Goal: Task Accomplishment & Management: Manage account settings

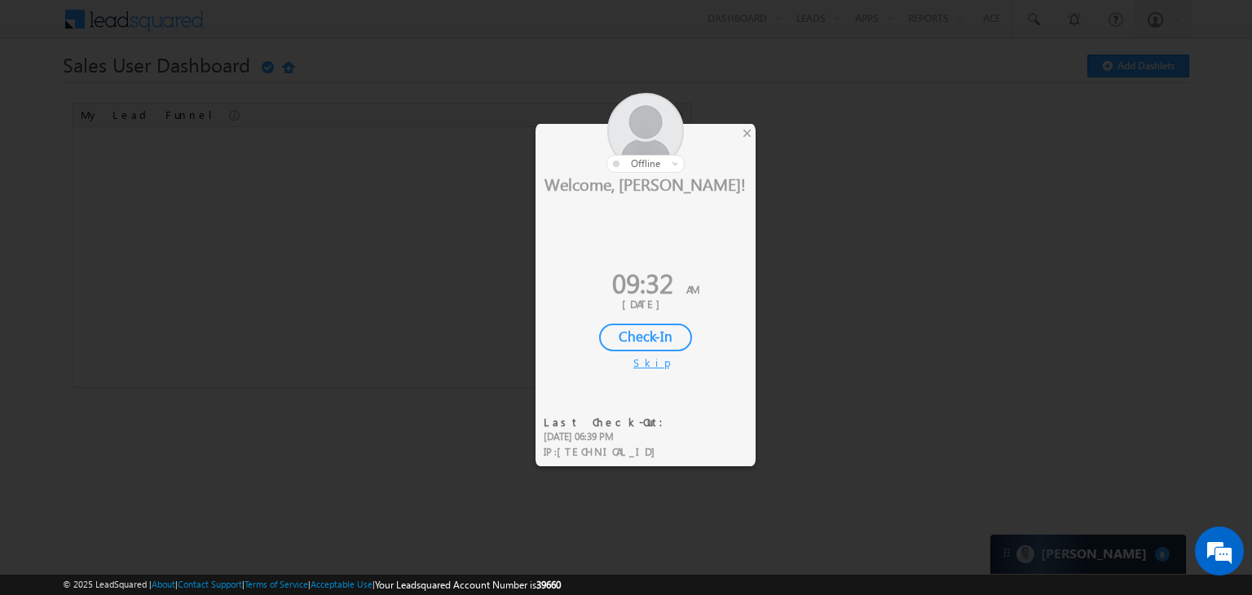
click at [651, 334] on div "Check-In" at bounding box center [645, 338] width 93 height 28
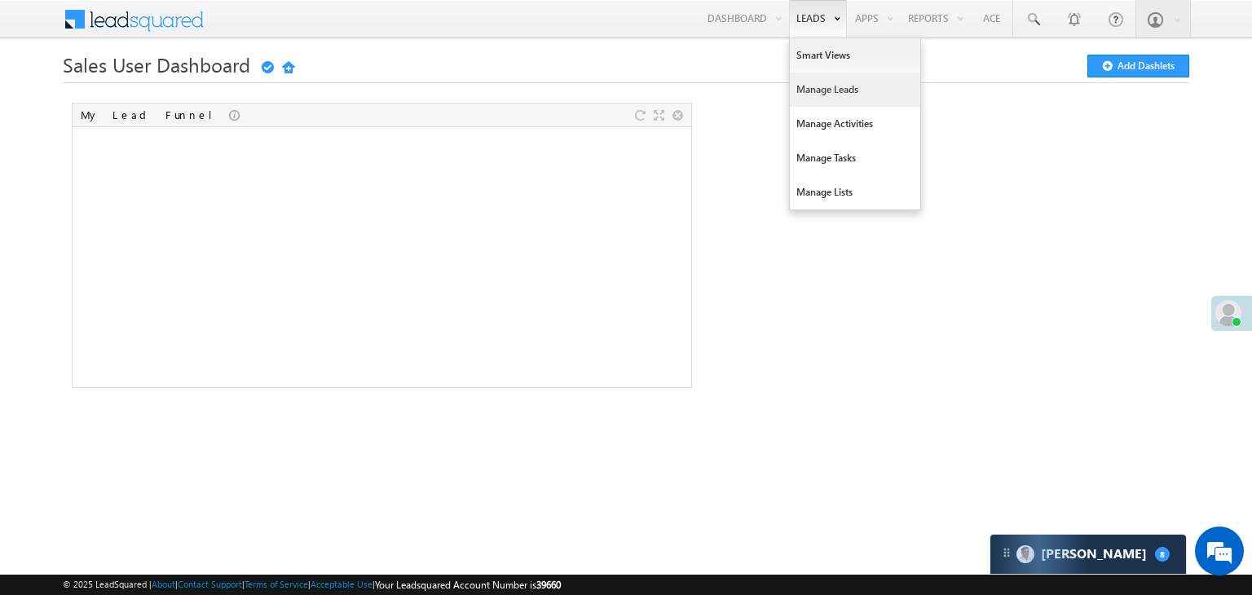
click at [818, 87] on link "Manage Leads" at bounding box center [855, 90] width 130 height 34
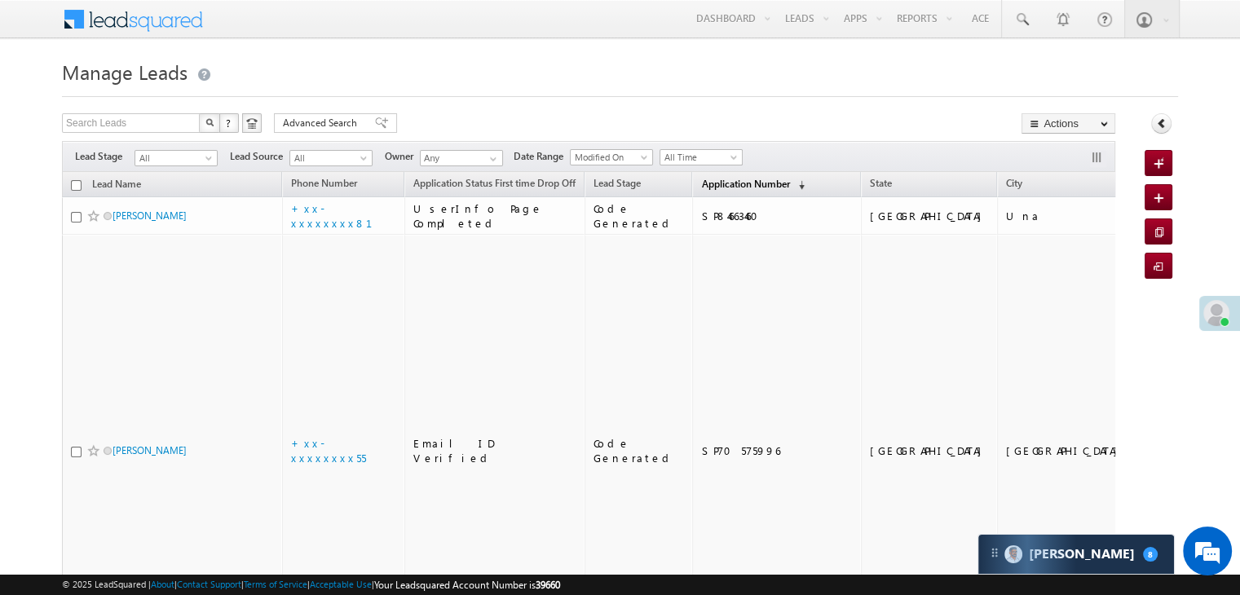
click at [717, 184] on span "Application Number" at bounding box center [745, 184] width 88 height 12
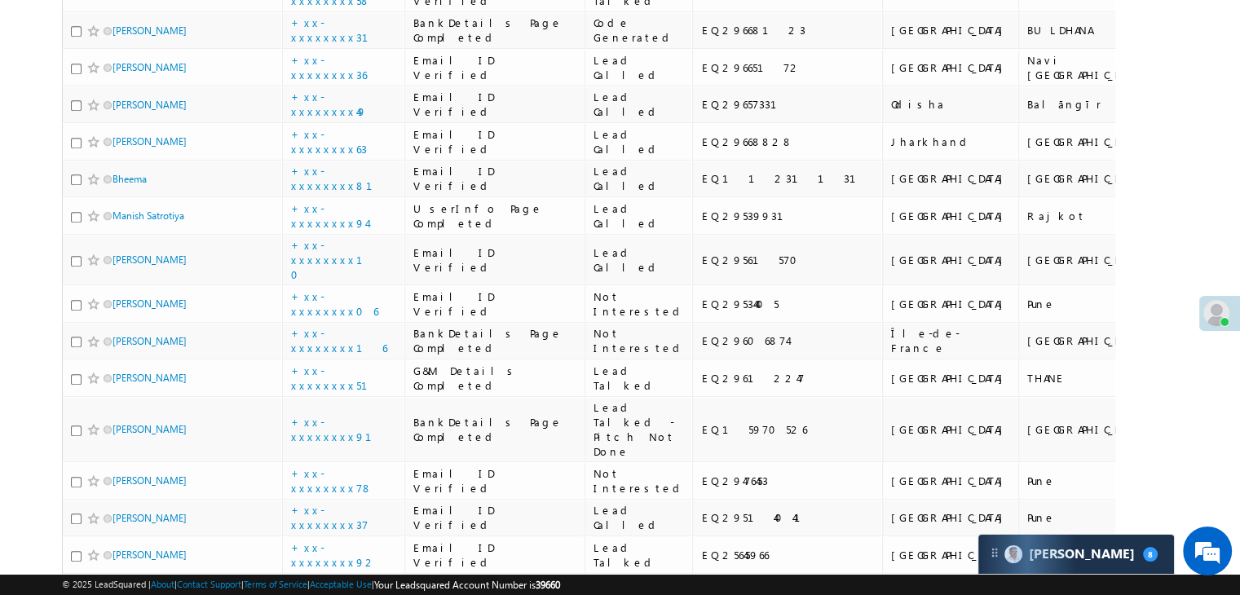
scroll to position [815, 0]
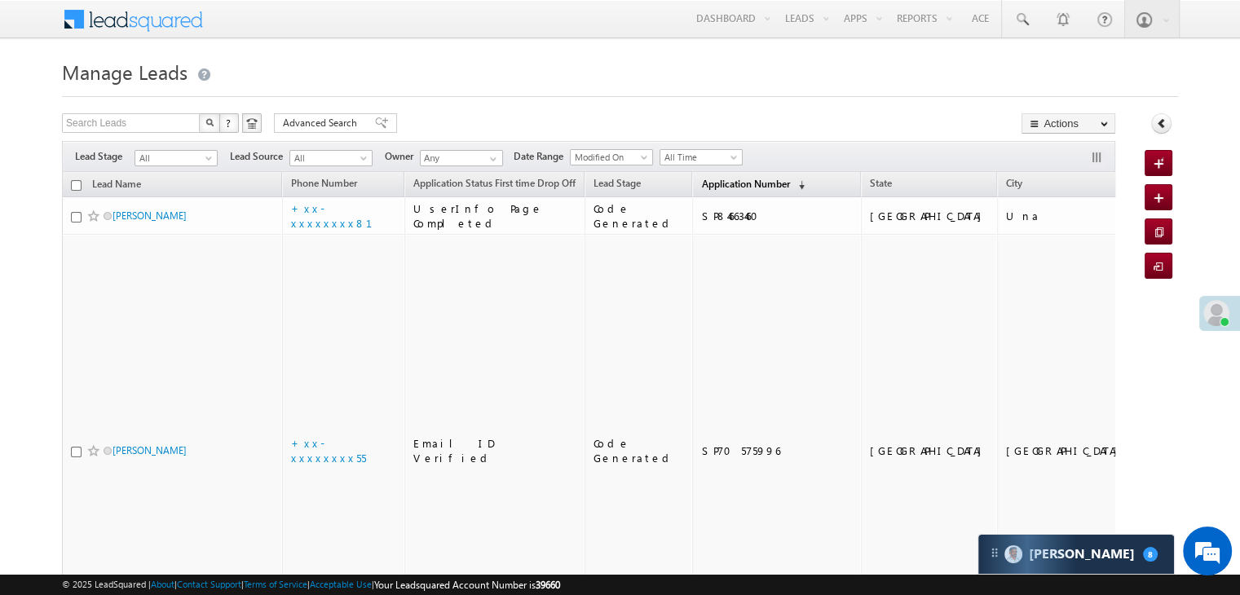
click at [714, 180] on span "Application Number" at bounding box center [745, 184] width 88 height 12
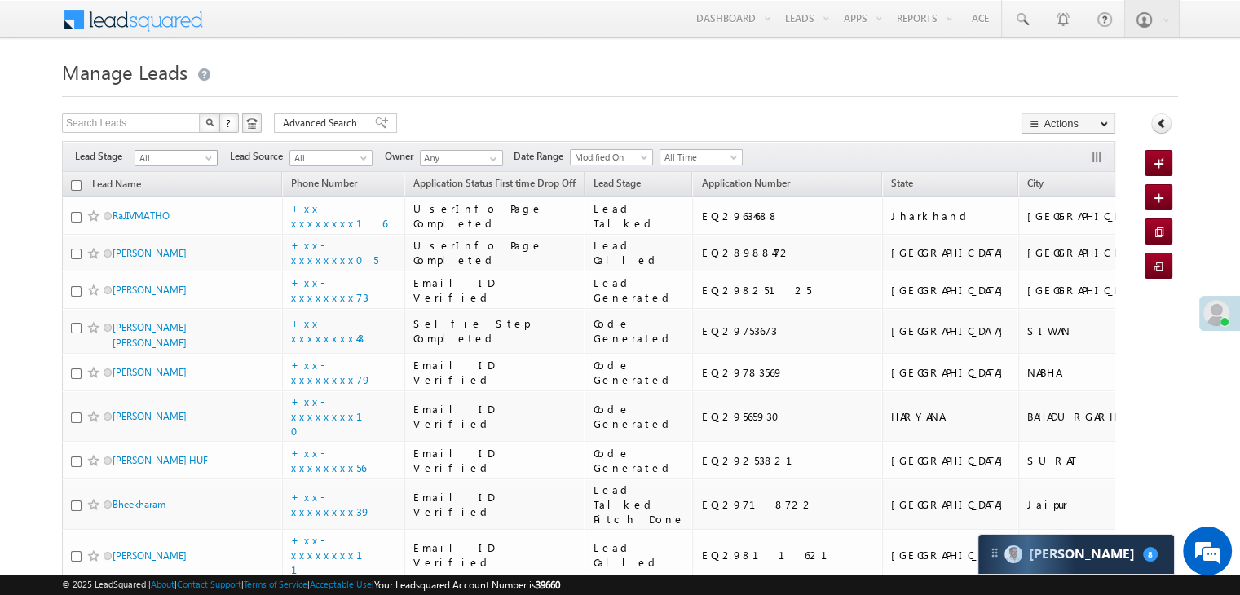
click at [212, 161] on span at bounding box center [210, 161] width 13 height 13
click at [161, 200] on link "Lead Generated" at bounding box center [176, 192] width 82 height 15
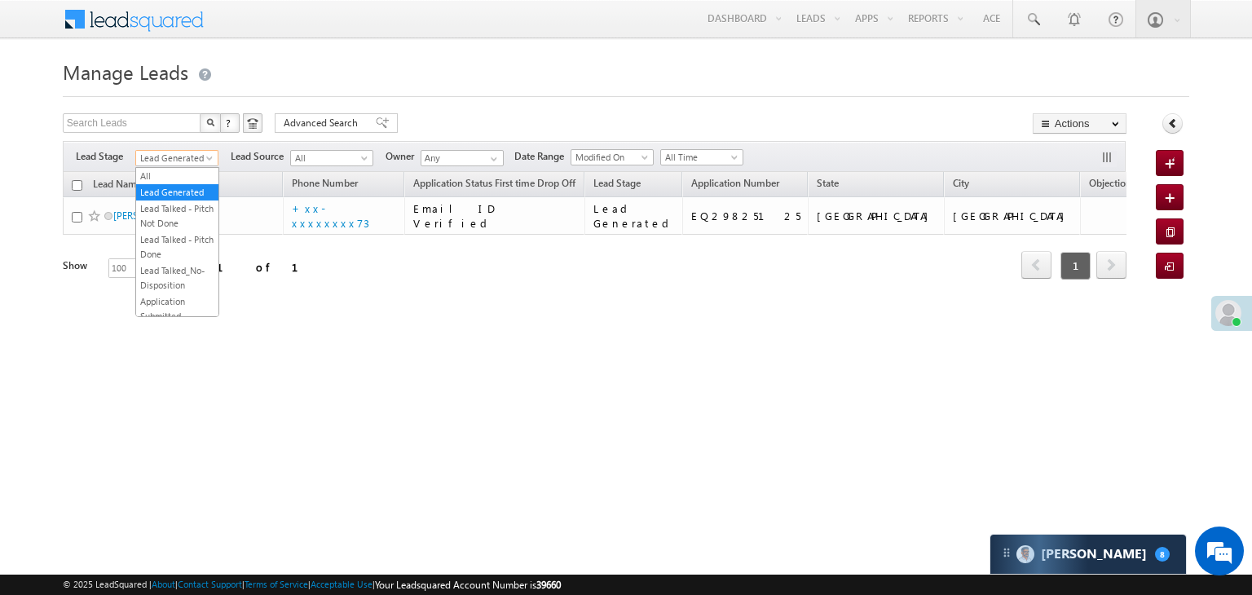
click at [212, 159] on span at bounding box center [211, 161] width 13 height 13
click at [183, 179] on link "All" at bounding box center [177, 176] width 82 height 15
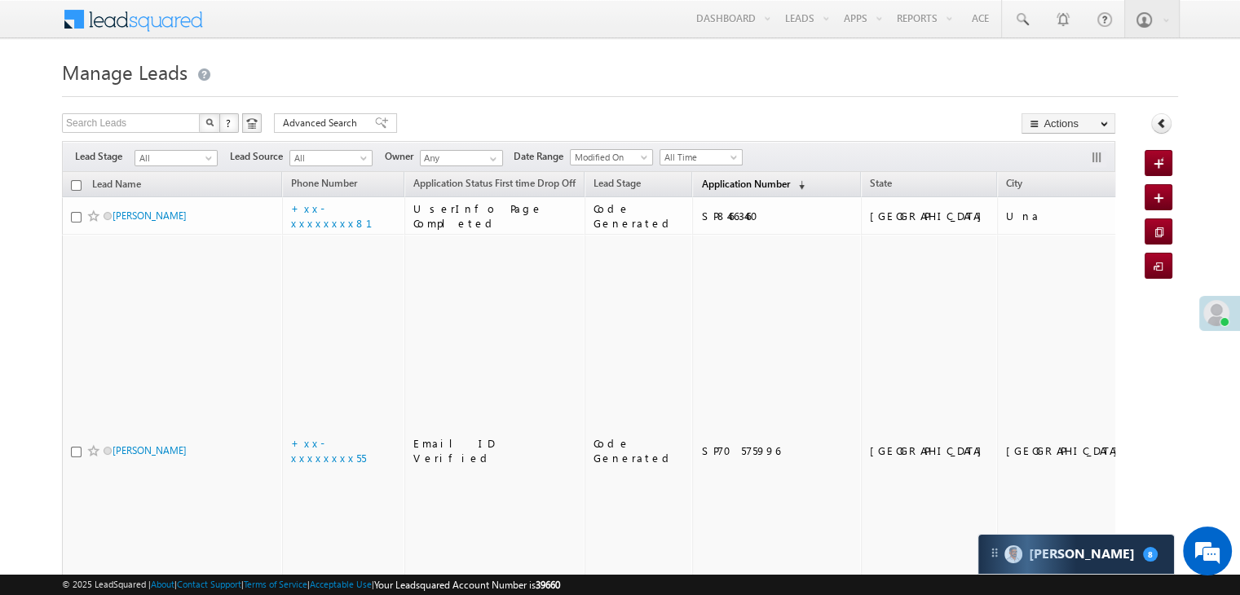
click at [711, 187] on span "Application Number" at bounding box center [745, 184] width 88 height 12
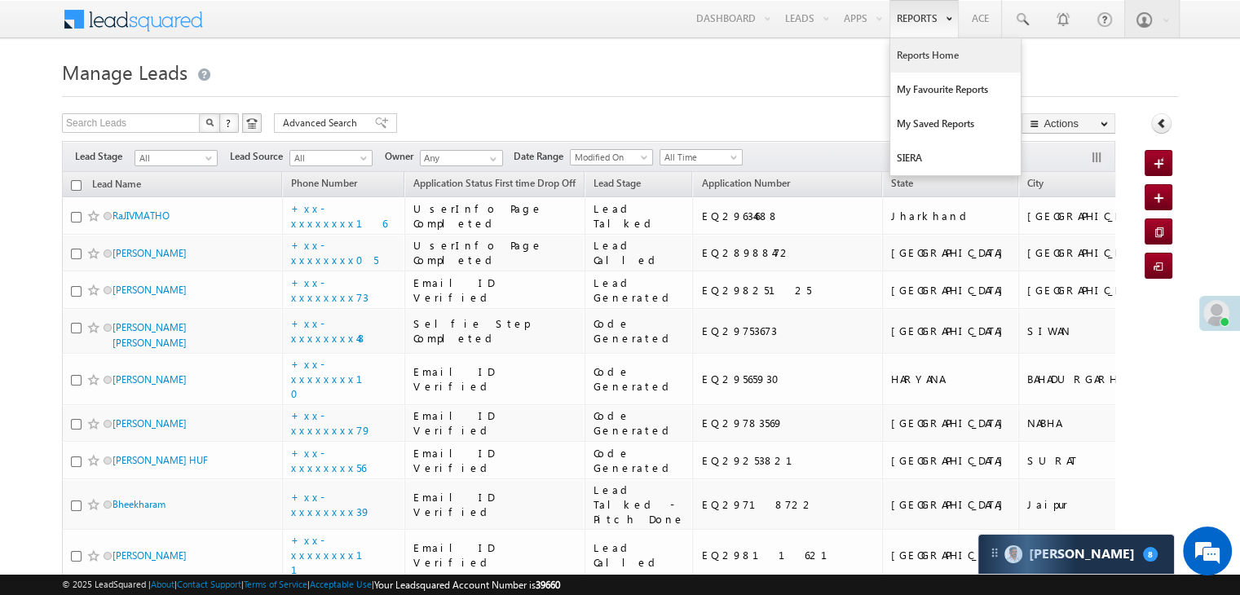
click at [932, 55] on link "Reports Home" at bounding box center [955, 55] width 130 height 34
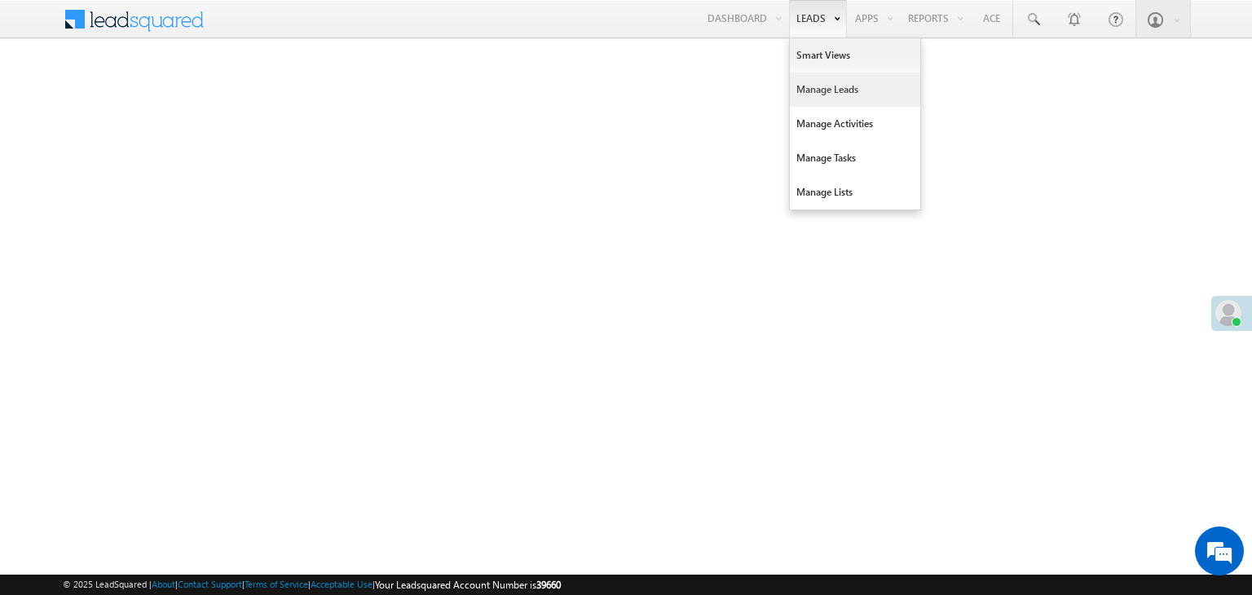
click at [808, 90] on link "Manage Leads" at bounding box center [855, 90] width 130 height 34
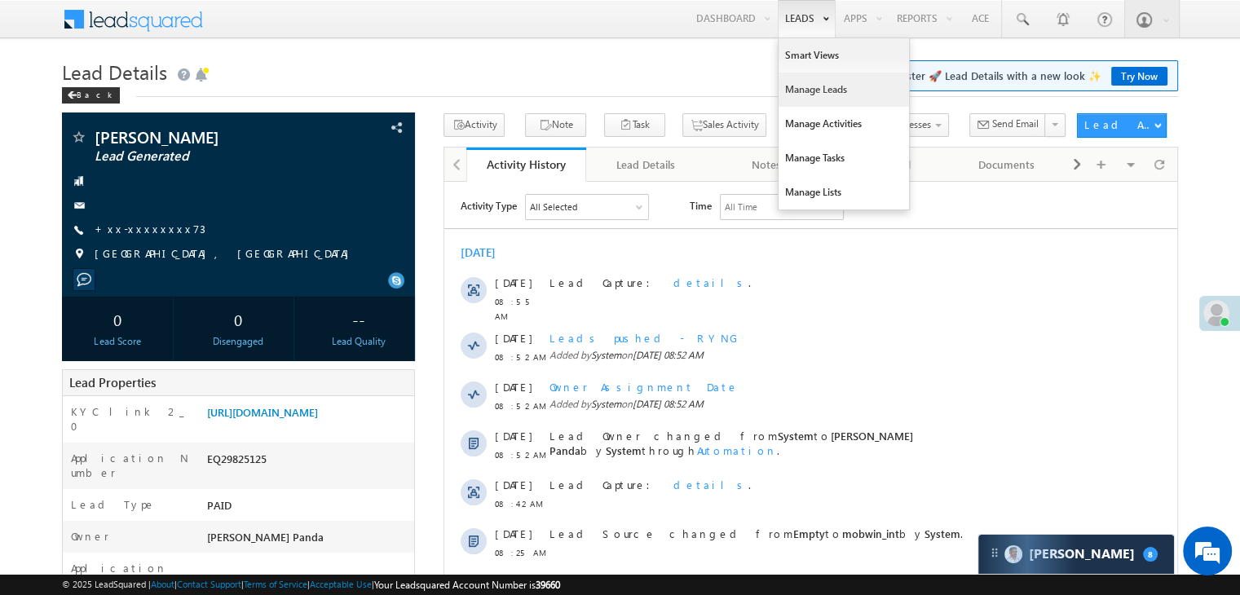
click at [806, 96] on link "Manage Leads" at bounding box center [843, 90] width 130 height 34
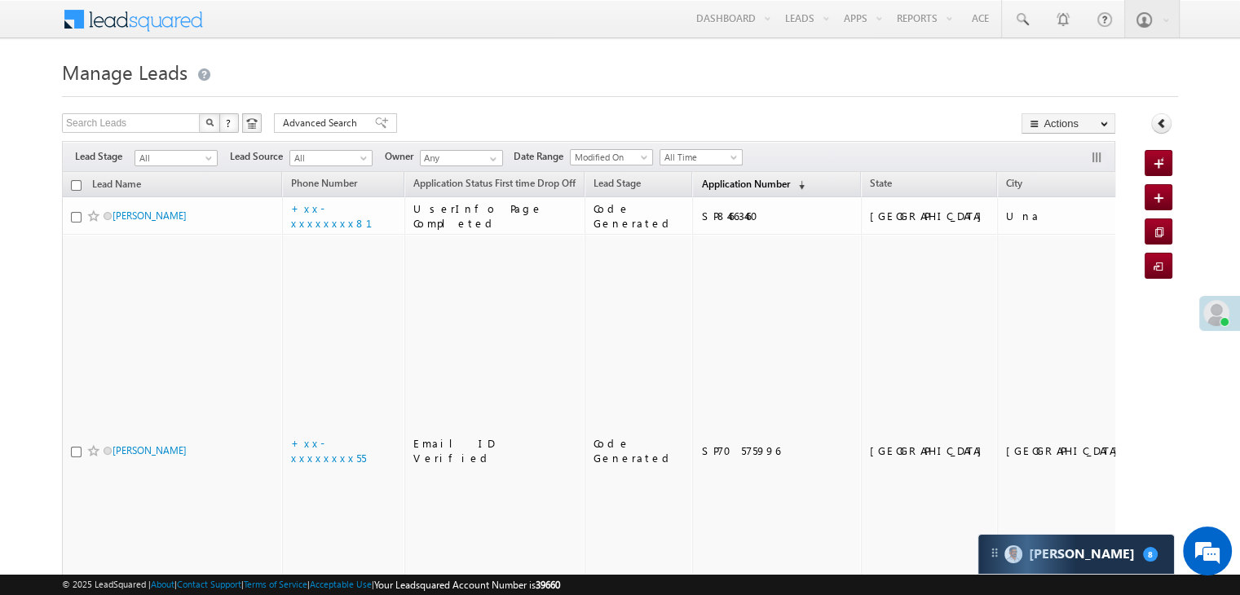
click at [713, 188] on span "Application Number" at bounding box center [745, 184] width 88 height 12
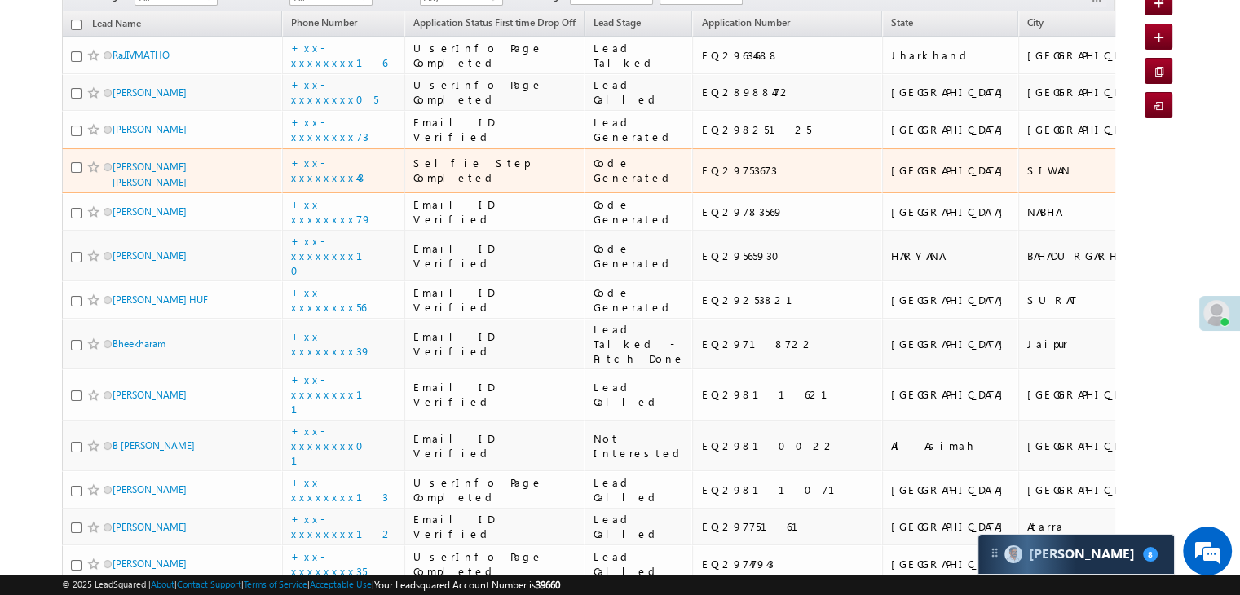
scroll to position [163, 0]
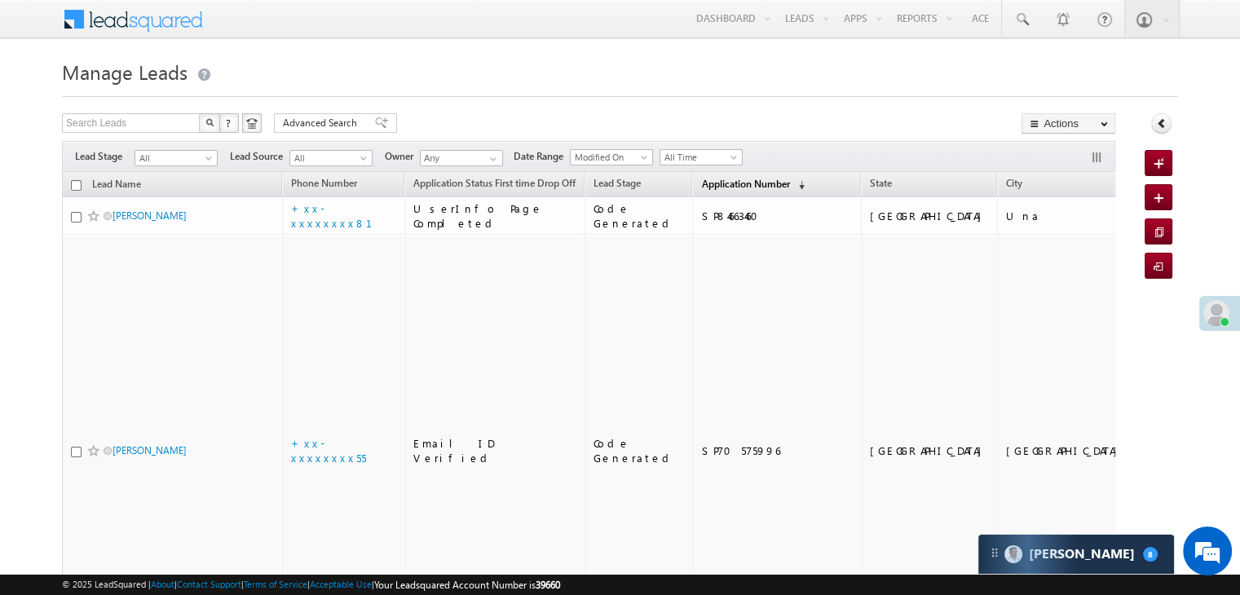
click at [703, 190] on link "Application Number (sorted descending)" at bounding box center [753, 184] width 120 height 21
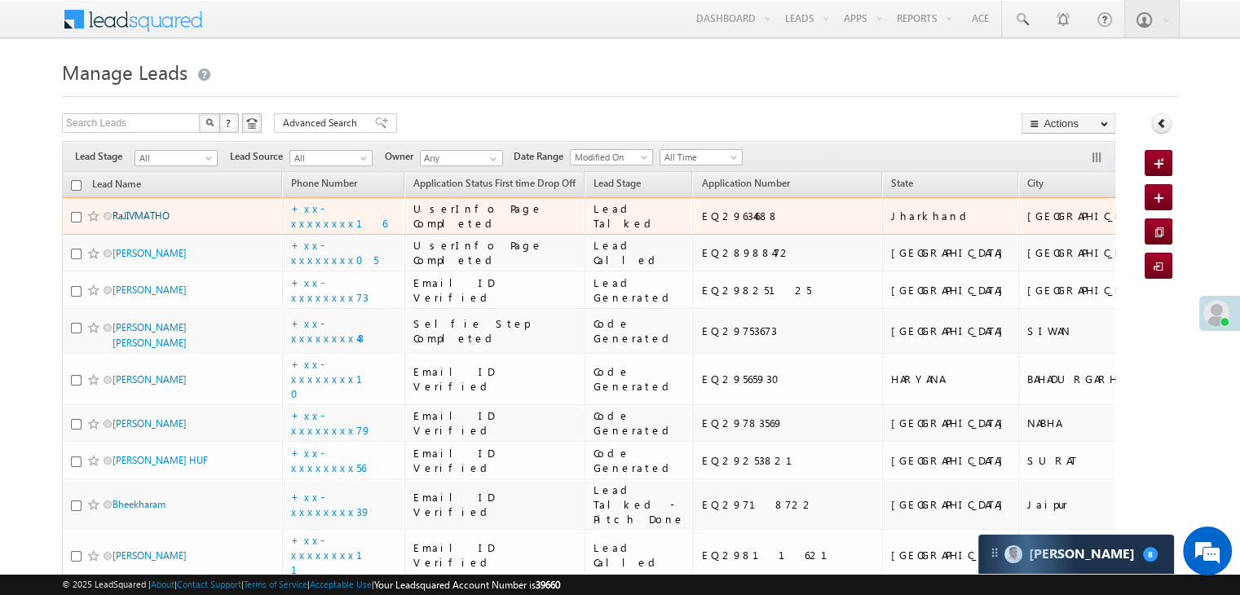
click at [147, 222] on link "RaJIVMATHO" at bounding box center [140, 215] width 57 height 12
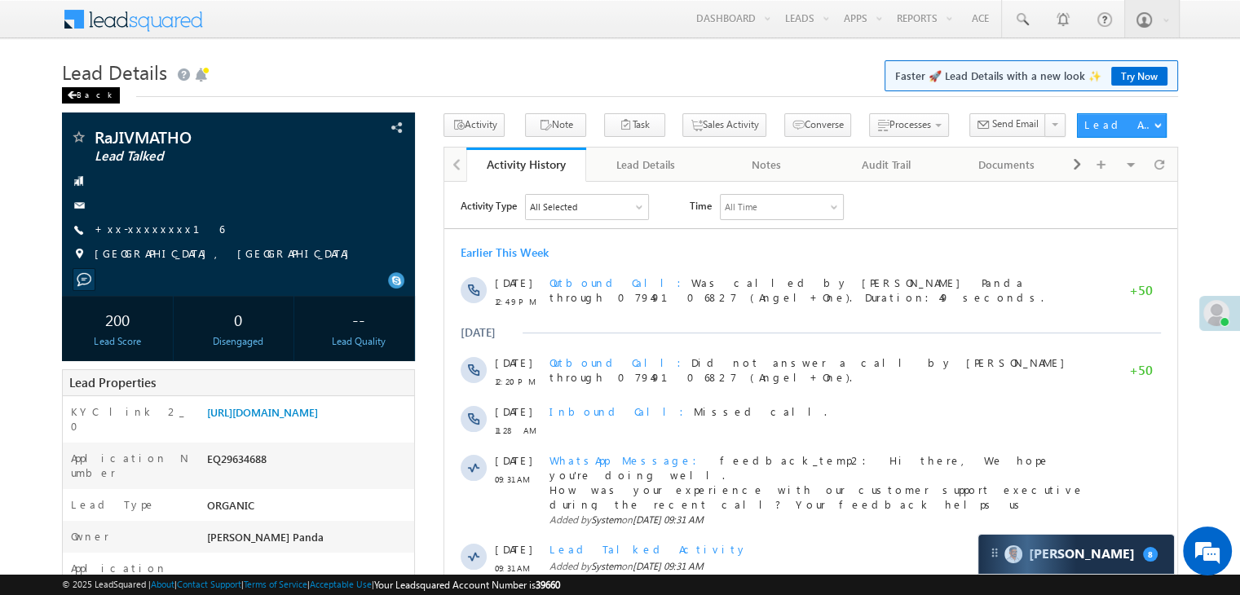
click at [77, 90] on div "Back" at bounding box center [91, 95] width 58 height 16
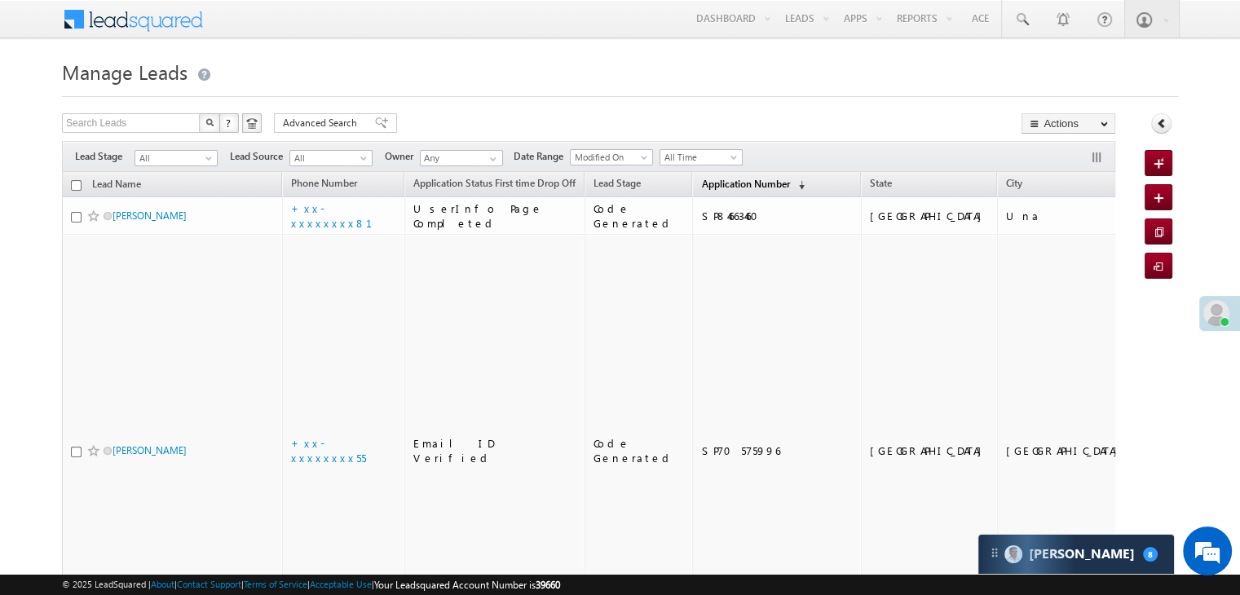
click at [705, 187] on span "Application Number" at bounding box center [745, 184] width 88 height 12
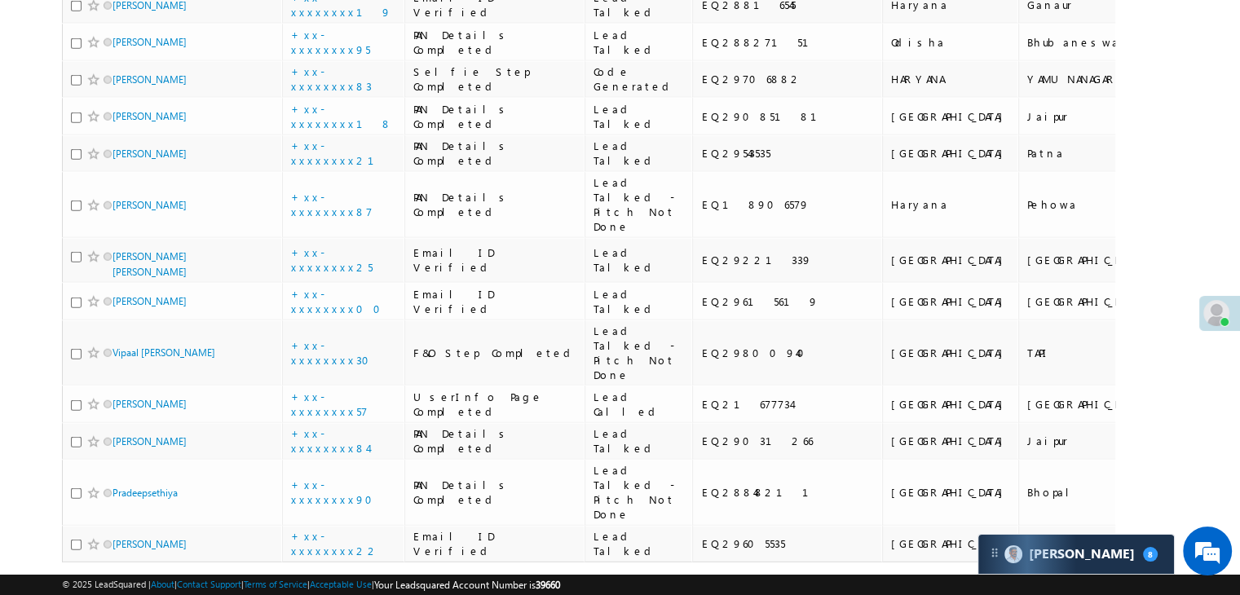
scroll to position [4239, 0]
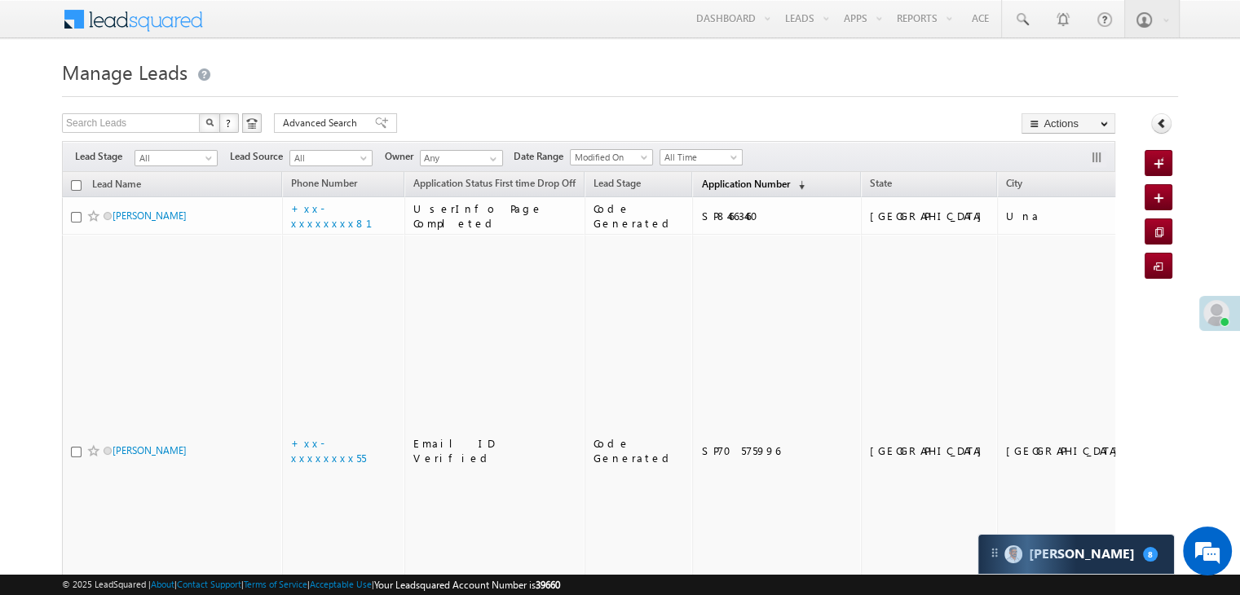
click at [727, 182] on span "Application Number" at bounding box center [745, 184] width 88 height 12
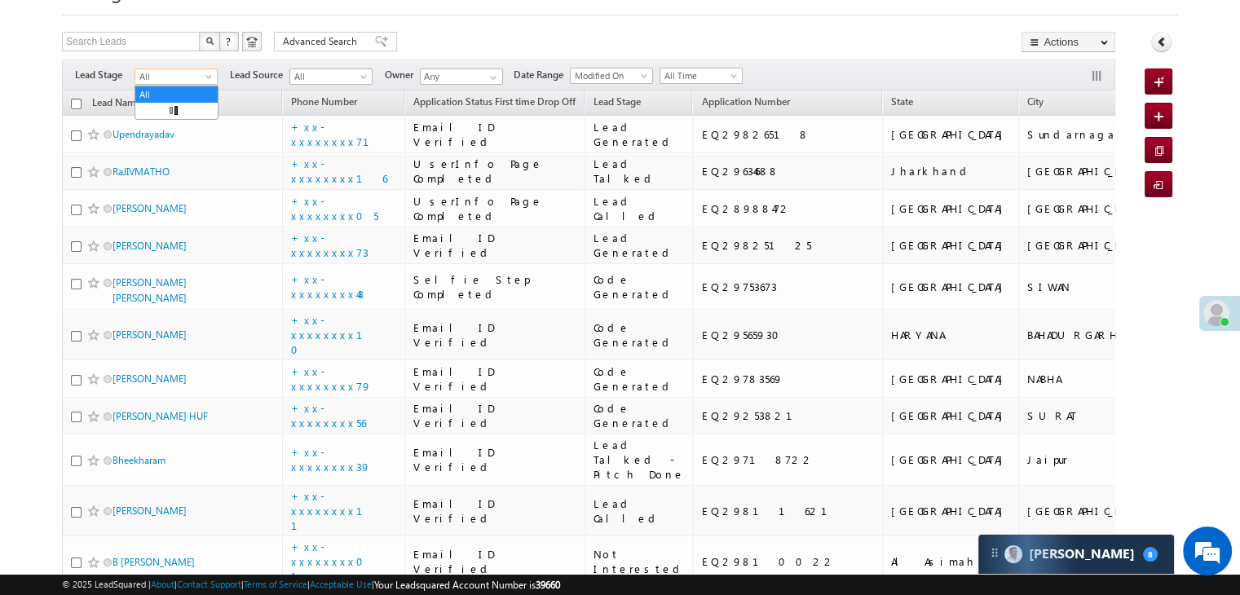
click at [205, 78] on span at bounding box center [210, 79] width 13 height 13
click at [183, 109] on link "Lead Generated" at bounding box center [176, 111] width 82 height 15
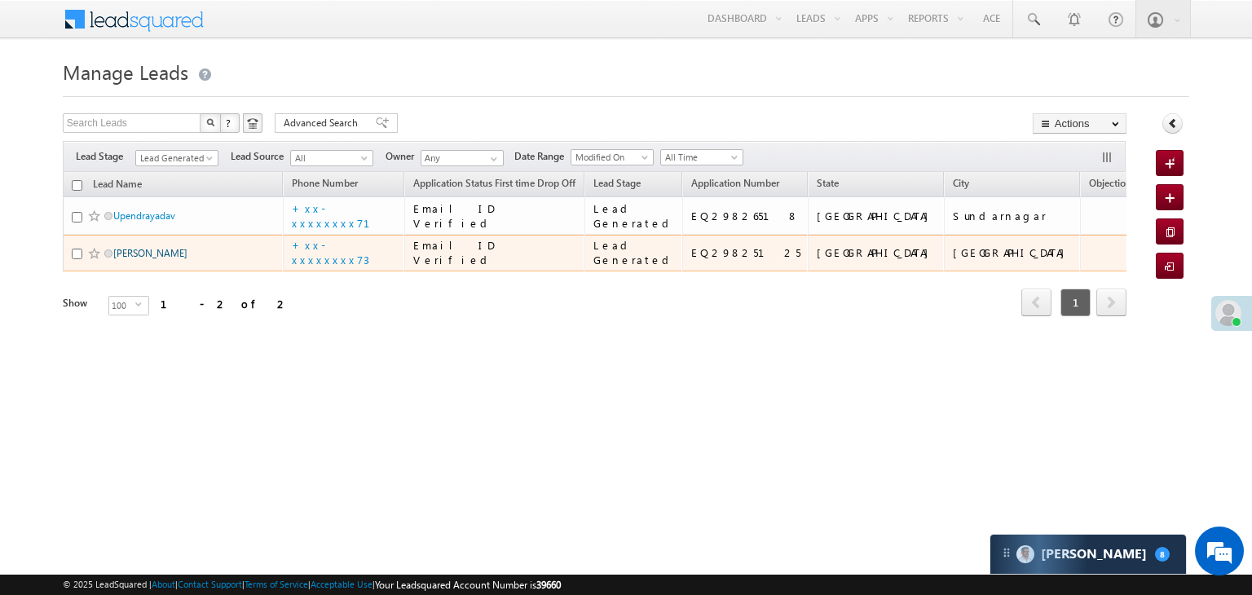
click at [152, 259] on link "Lucky singh" at bounding box center [150, 253] width 74 height 12
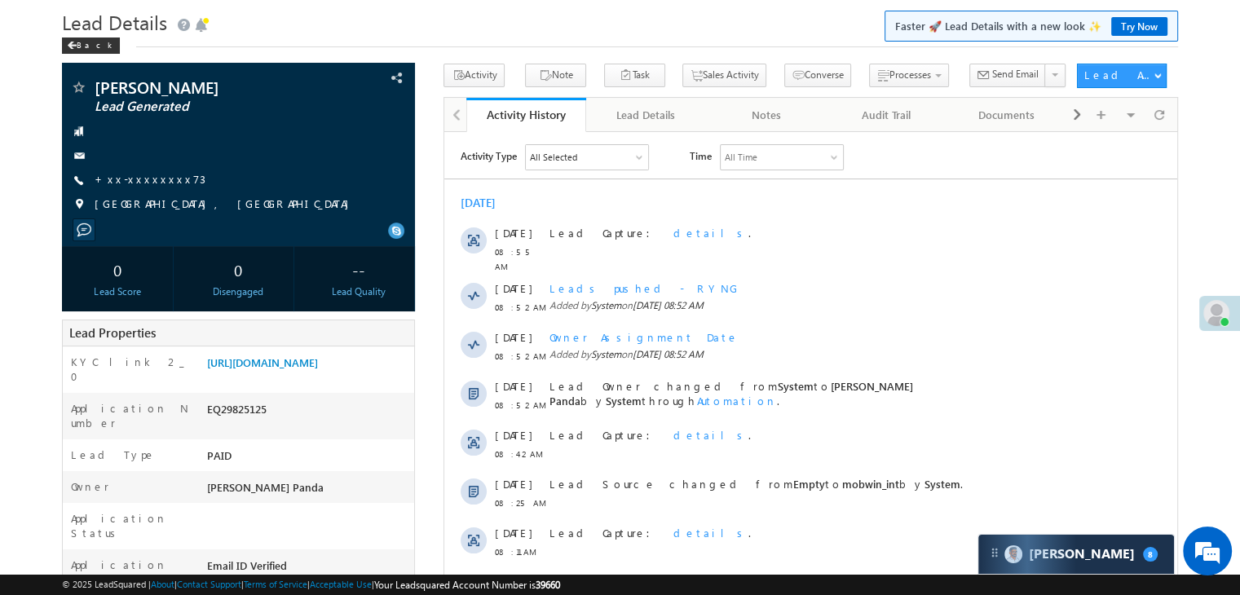
scroll to position [22, 0]
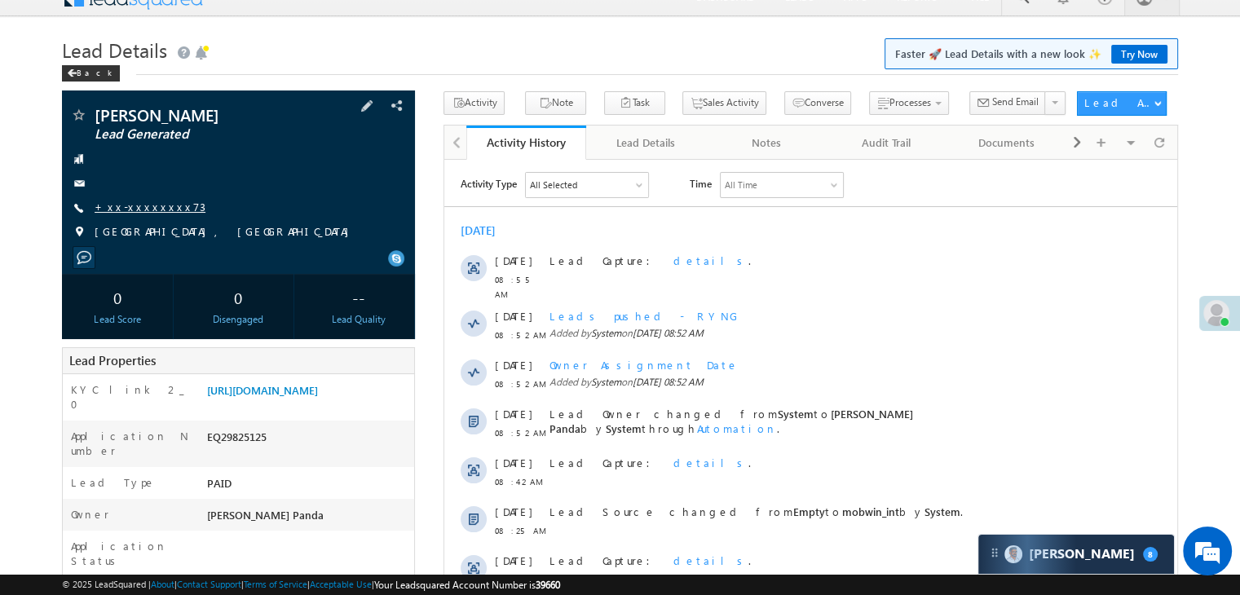
click at [139, 204] on link "+xx-xxxxxxxx73" at bounding box center [150, 207] width 111 height 14
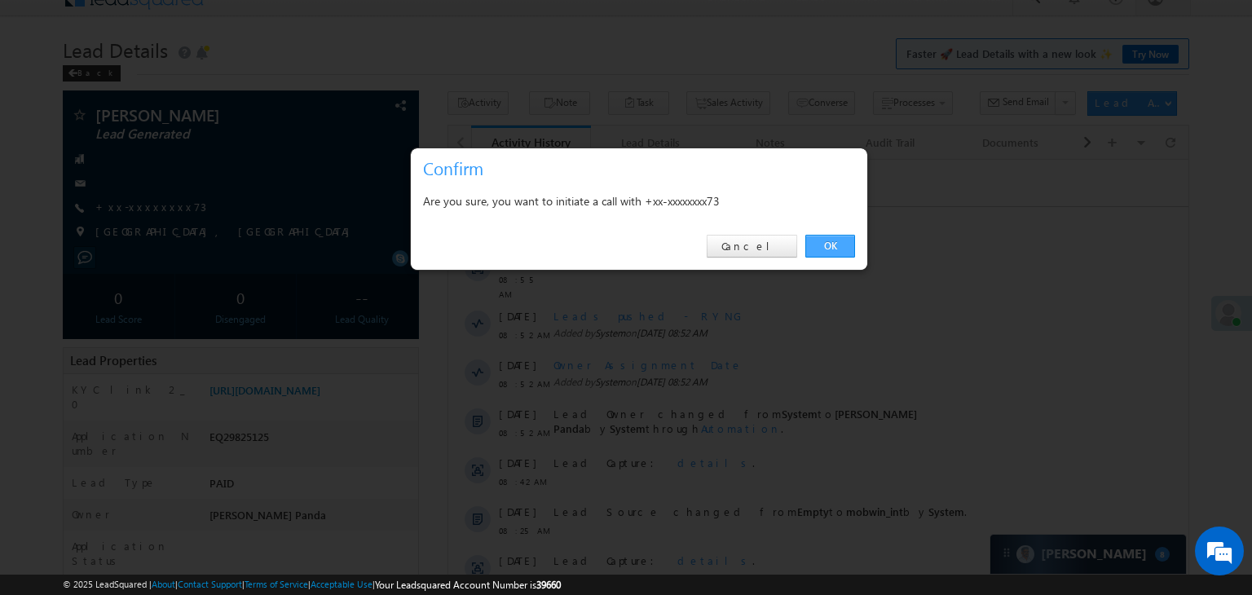
click at [829, 247] on link "OK" at bounding box center [830, 246] width 50 height 23
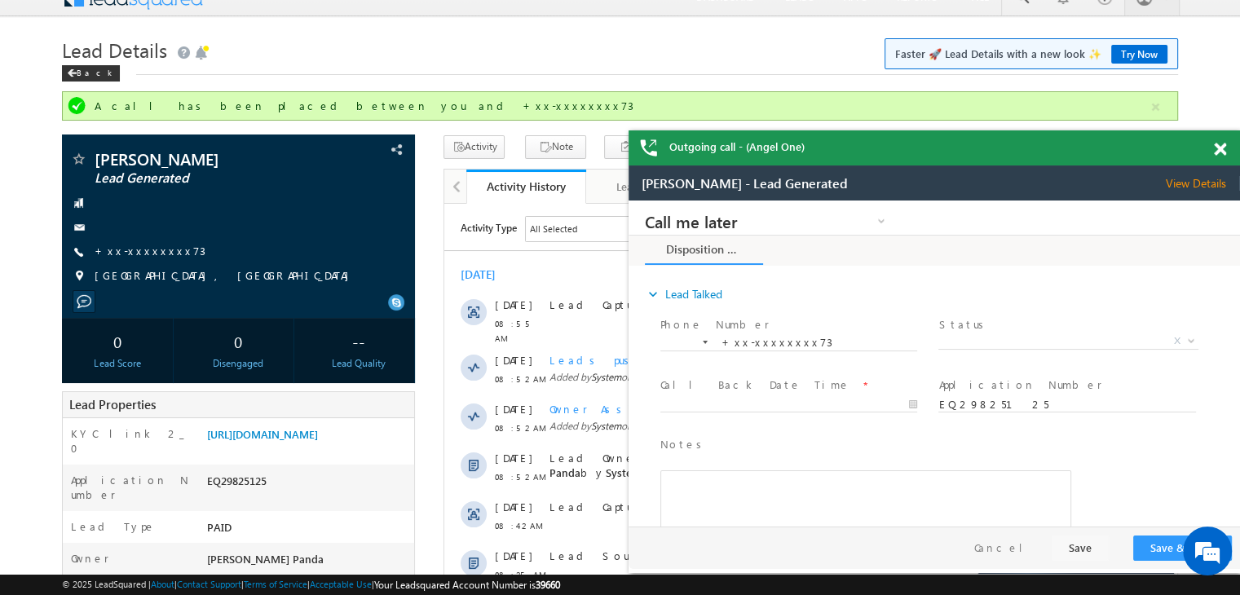
scroll to position [0, 0]
click at [117, 249] on link "+xx-xxxxxxxx73" at bounding box center [150, 251] width 111 height 14
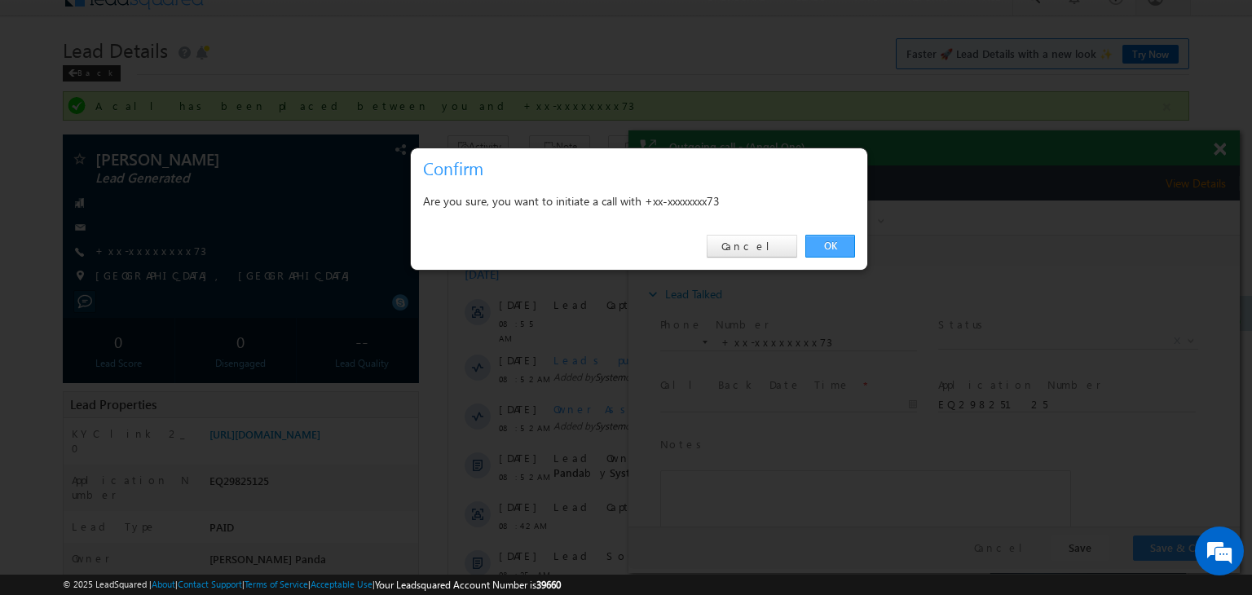
click at [816, 249] on link "OK" at bounding box center [830, 246] width 50 height 23
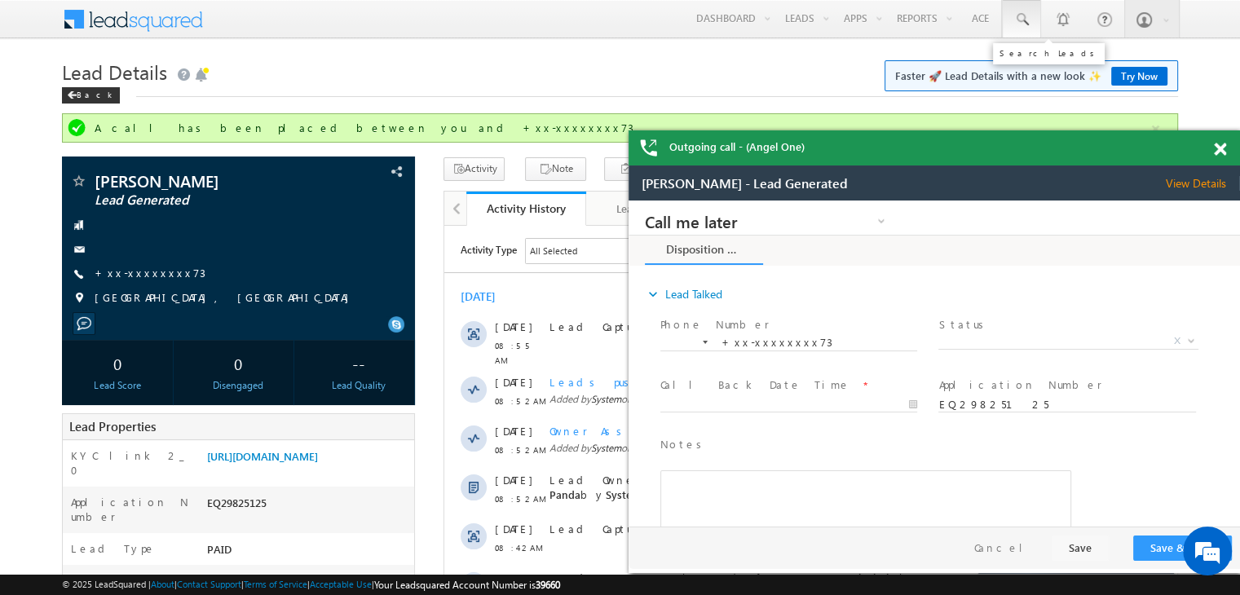
click at [1023, 17] on span at bounding box center [1021, 19] width 16 height 16
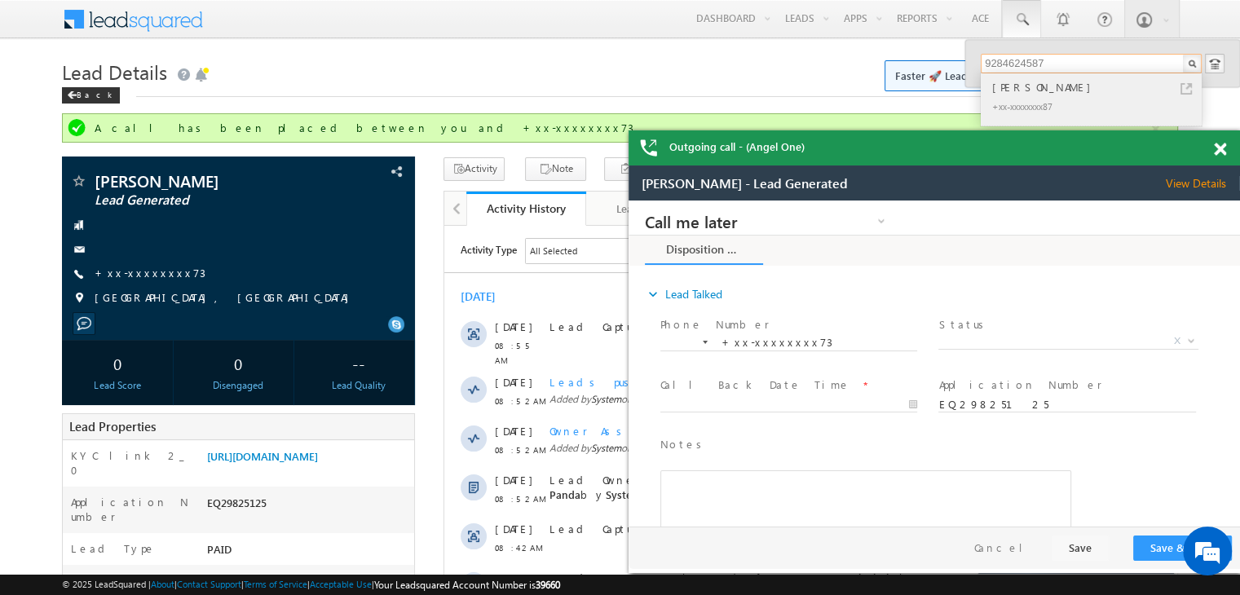
type input "9284624587"
click at [1025, 92] on div "Virendra Ghode" at bounding box center [1098, 87] width 218 height 18
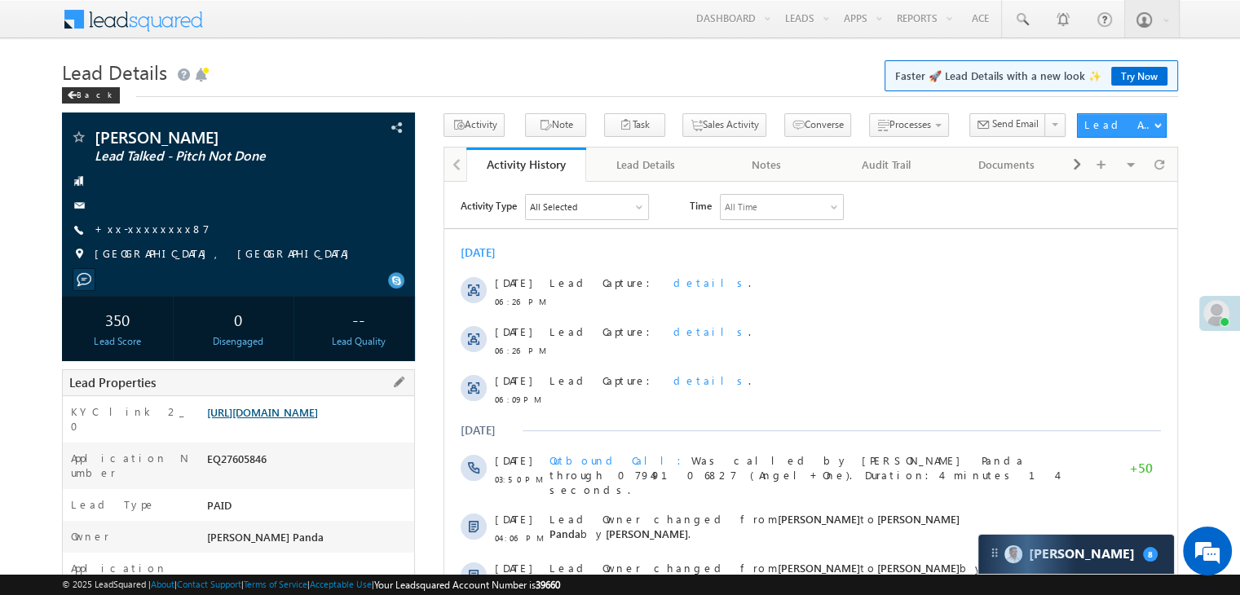
scroll to position [82, 0]
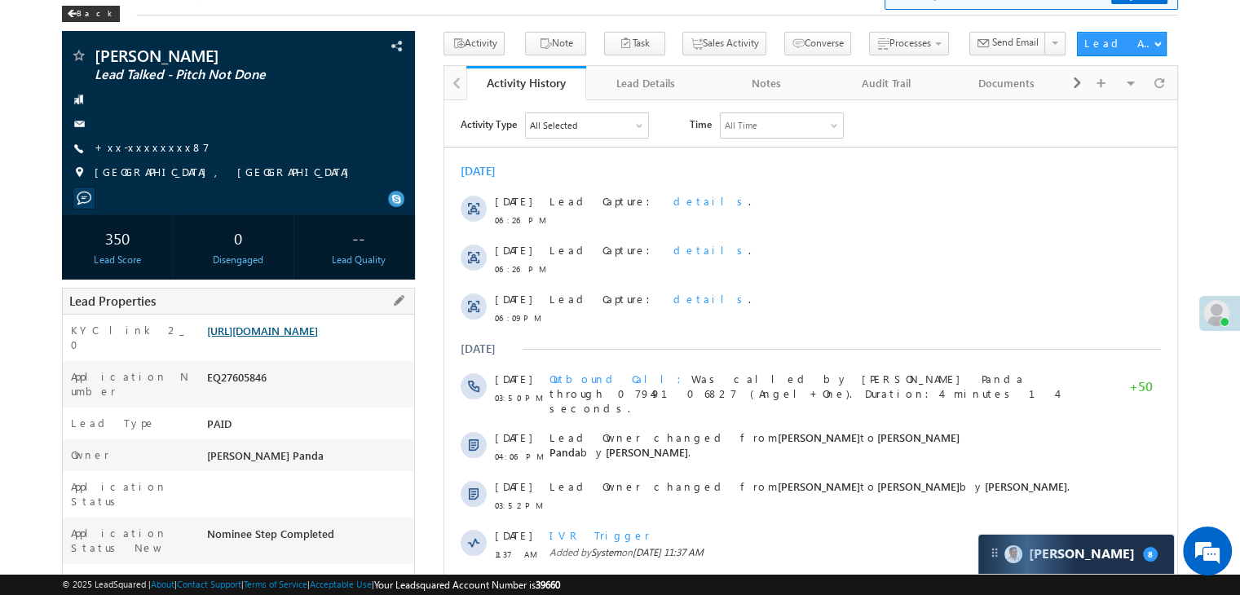
click at [318, 337] on link "[URL][DOMAIN_NAME]" at bounding box center [262, 331] width 111 height 14
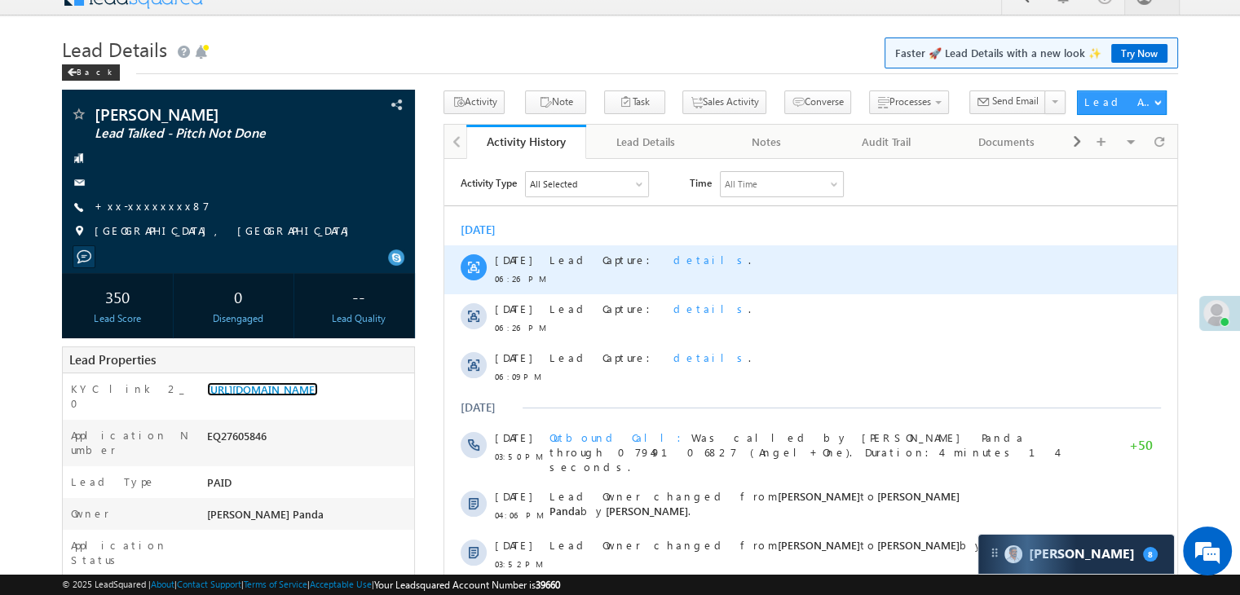
scroll to position [0, 0]
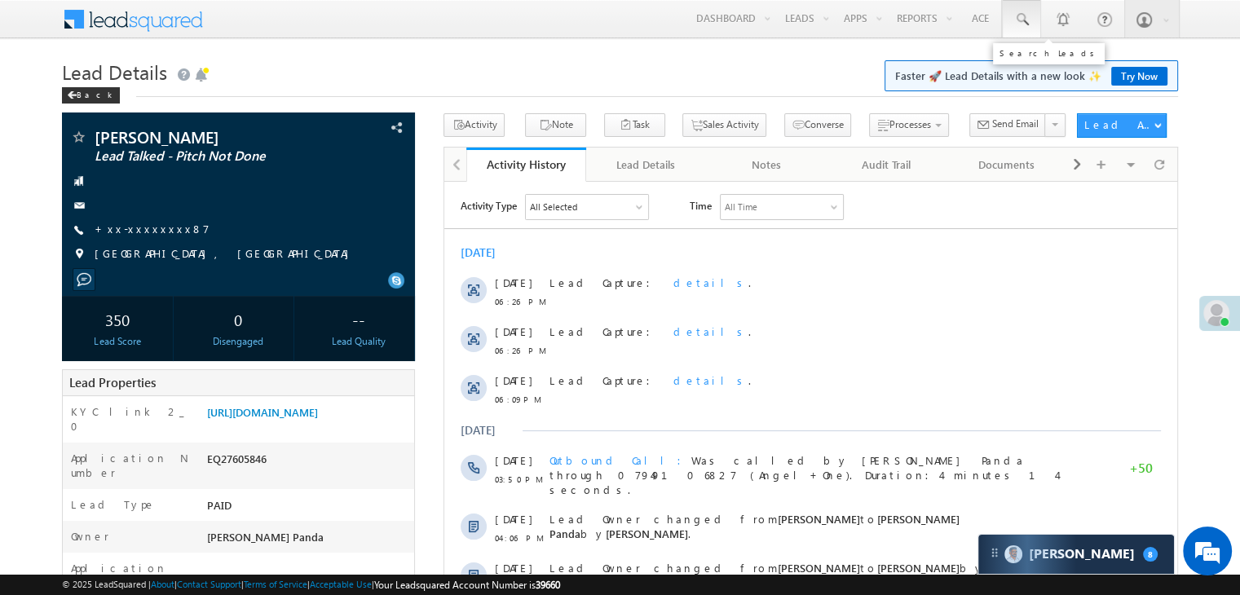
click at [1019, 17] on span at bounding box center [1021, 19] width 16 height 16
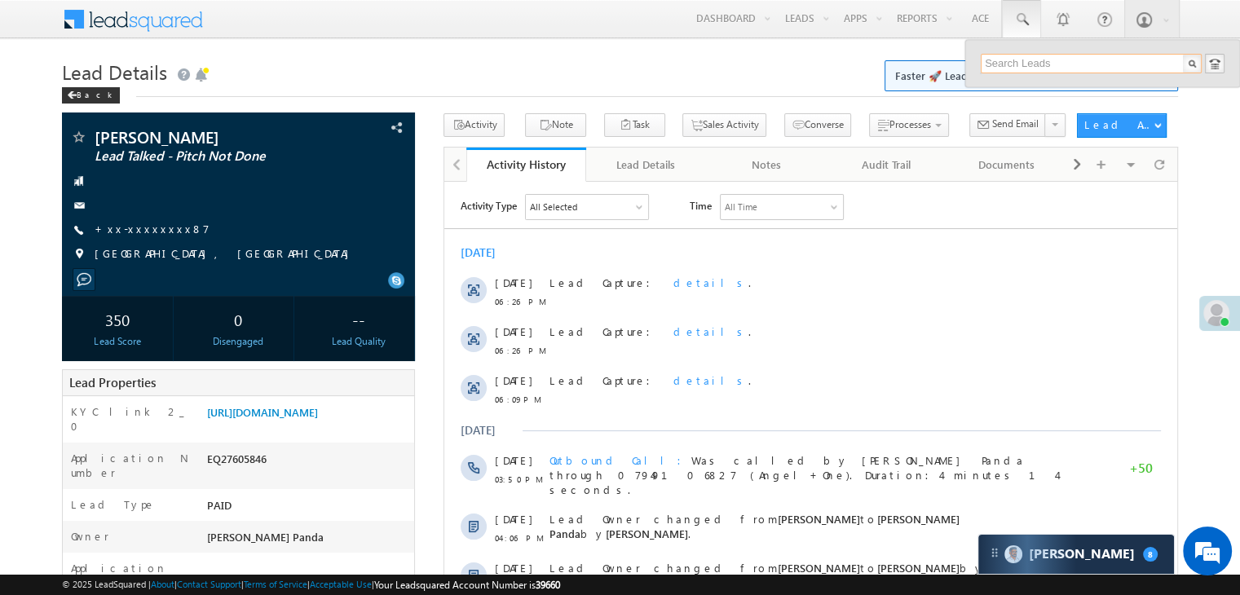
paste input "EQ29616136"
type input "EQ29616136"
click at [1011, 86] on div "[PERSON_NAME]" at bounding box center [1098, 87] width 218 height 18
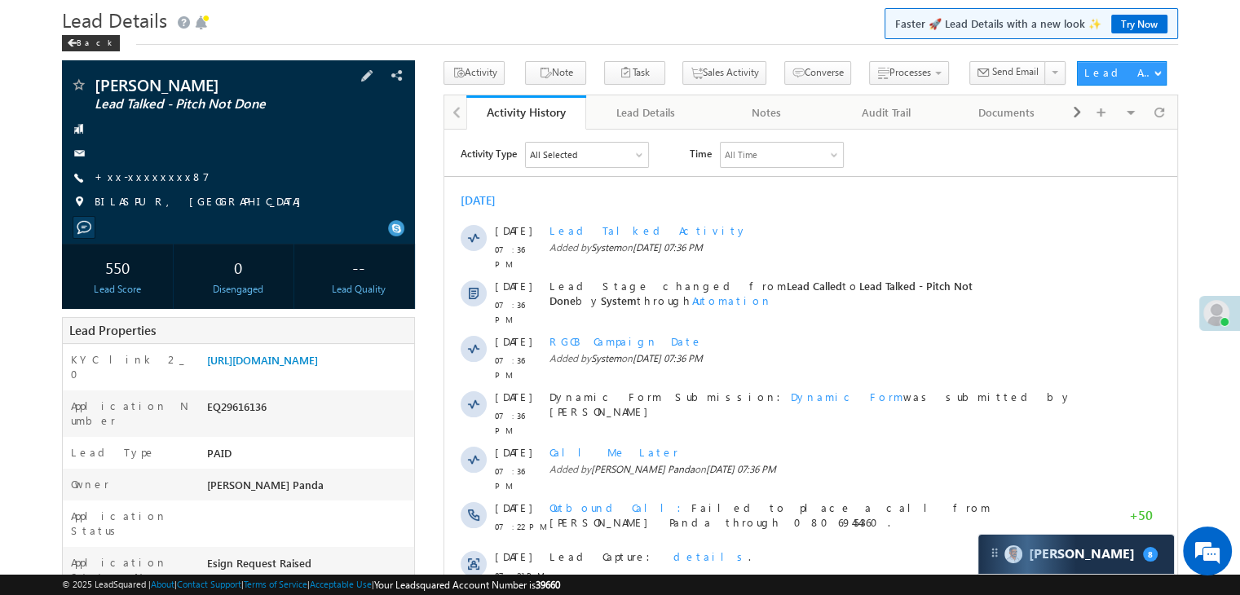
scroll to position [82, 0]
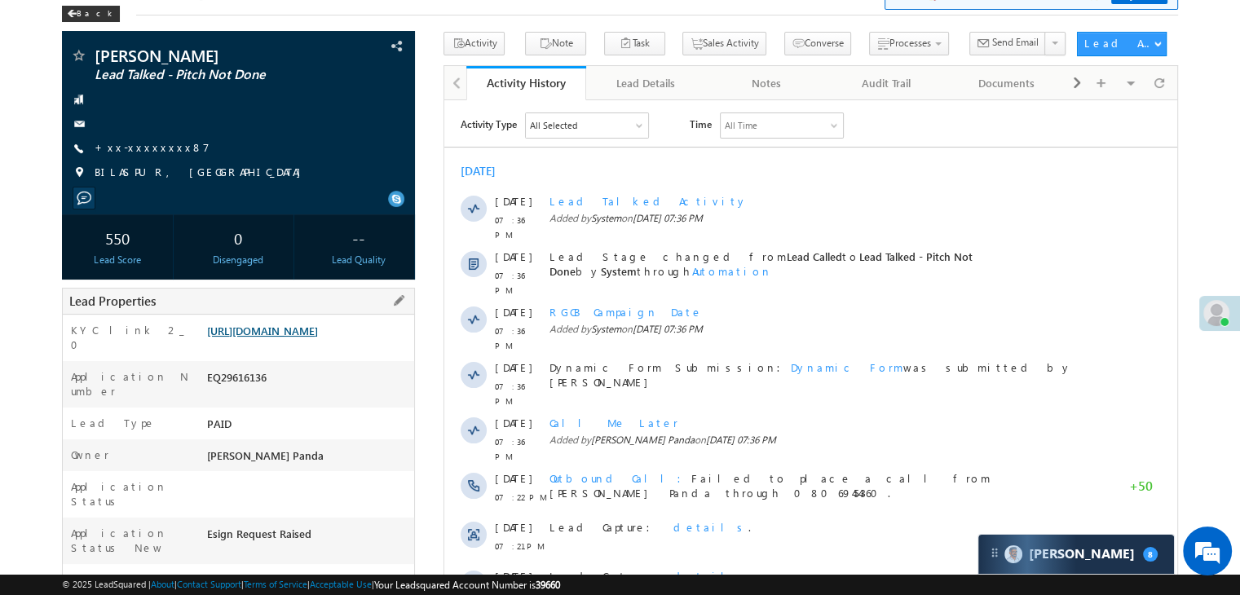
click at [307, 337] on link "[URL][DOMAIN_NAME]" at bounding box center [262, 331] width 111 height 14
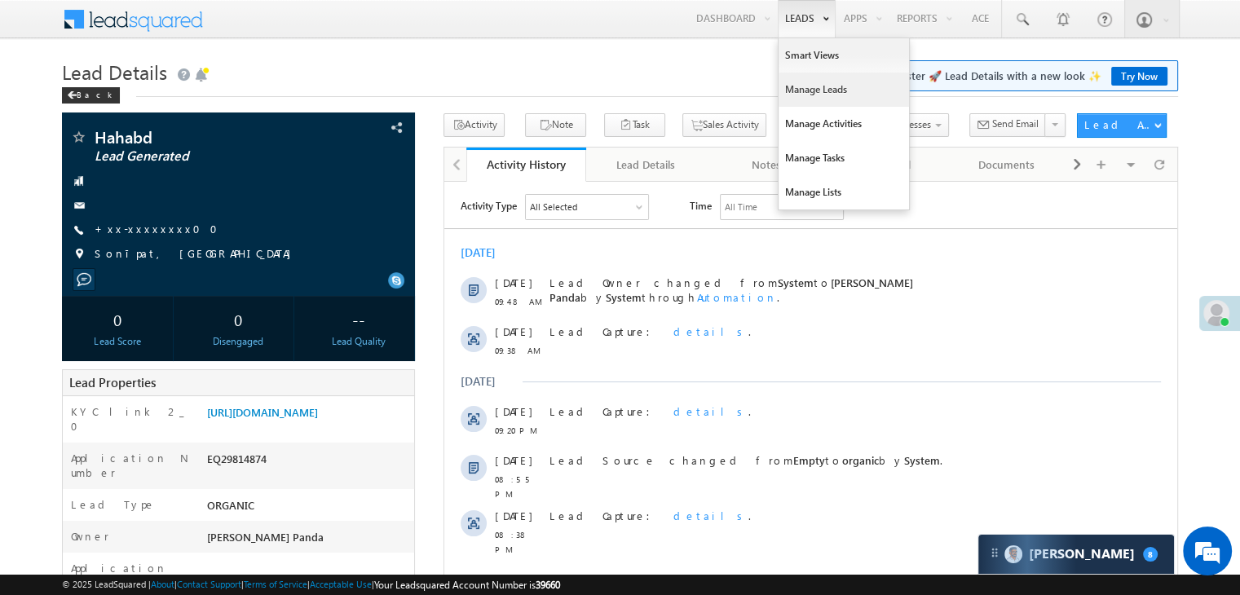
click at [806, 92] on link "Manage Leads" at bounding box center [843, 90] width 130 height 34
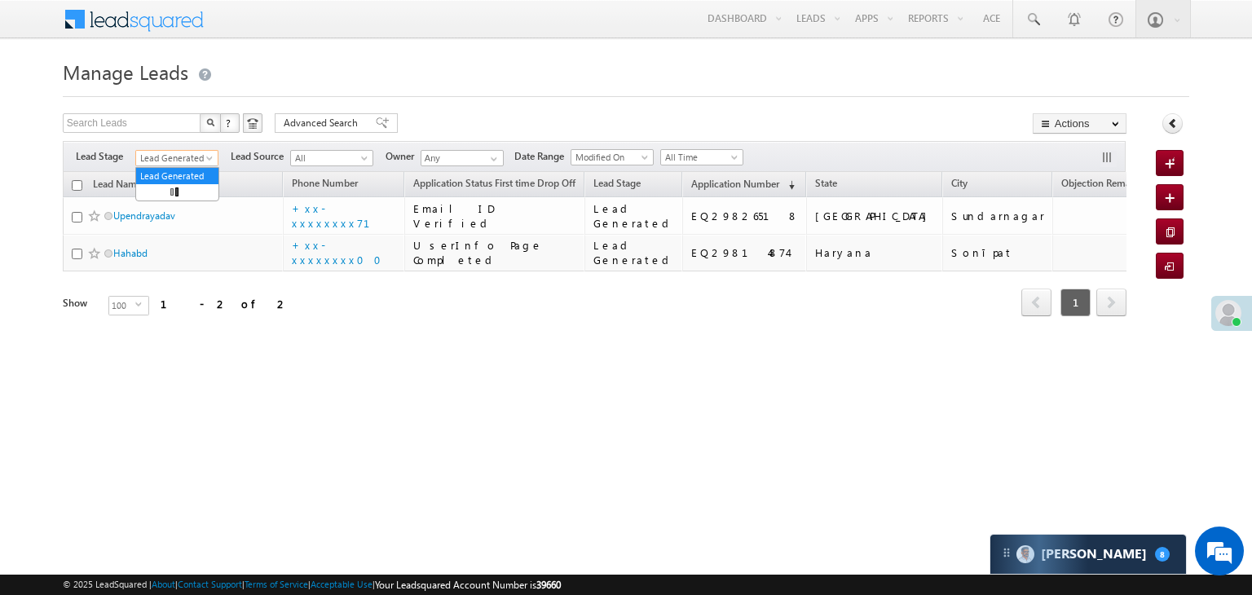
click at [209, 158] on span at bounding box center [211, 161] width 13 height 13
click at [191, 170] on link "All" at bounding box center [177, 176] width 82 height 15
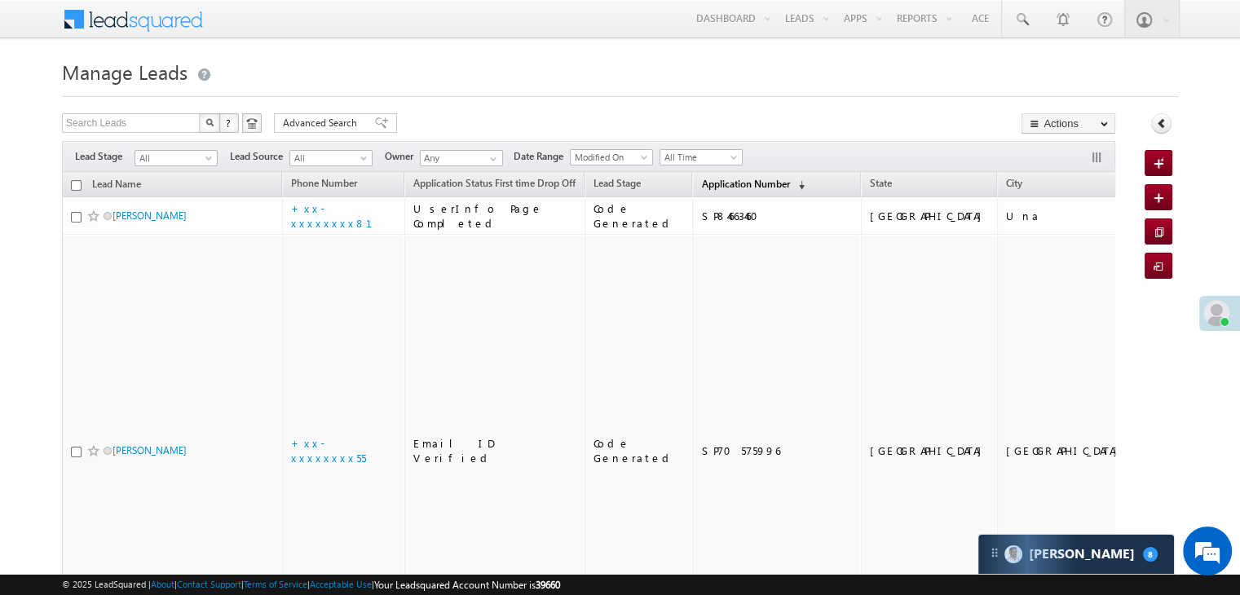
click at [717, 179] on span "Application Number" at bounding box center [745, 184] width 88 height 12
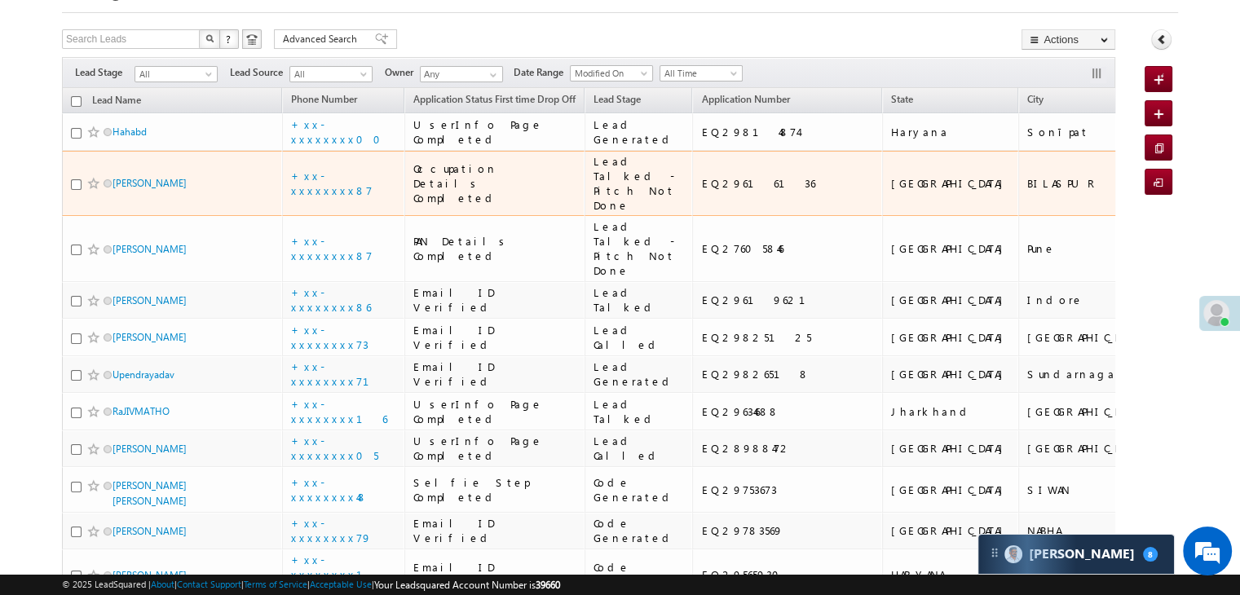
scroll to position [82, 0]
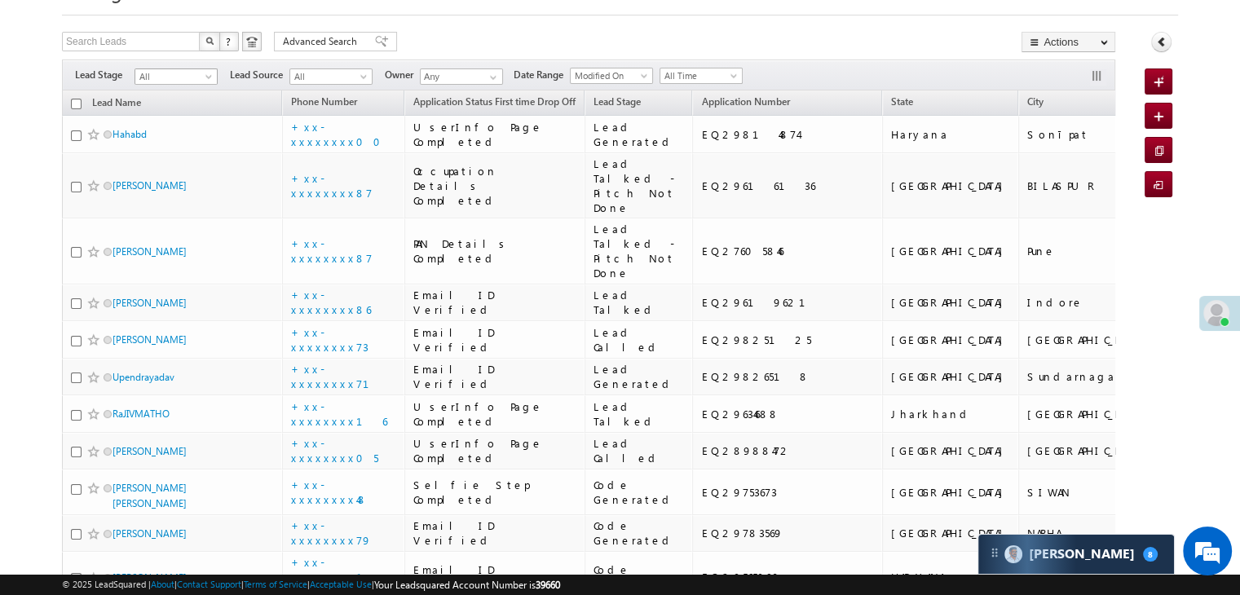
click at [208, 82] on span at bounding box center [210, 79] width 13 height 13
click at [181, 114] on link "Lead Generated" at bounding box center [176, 111] width 82 height 15
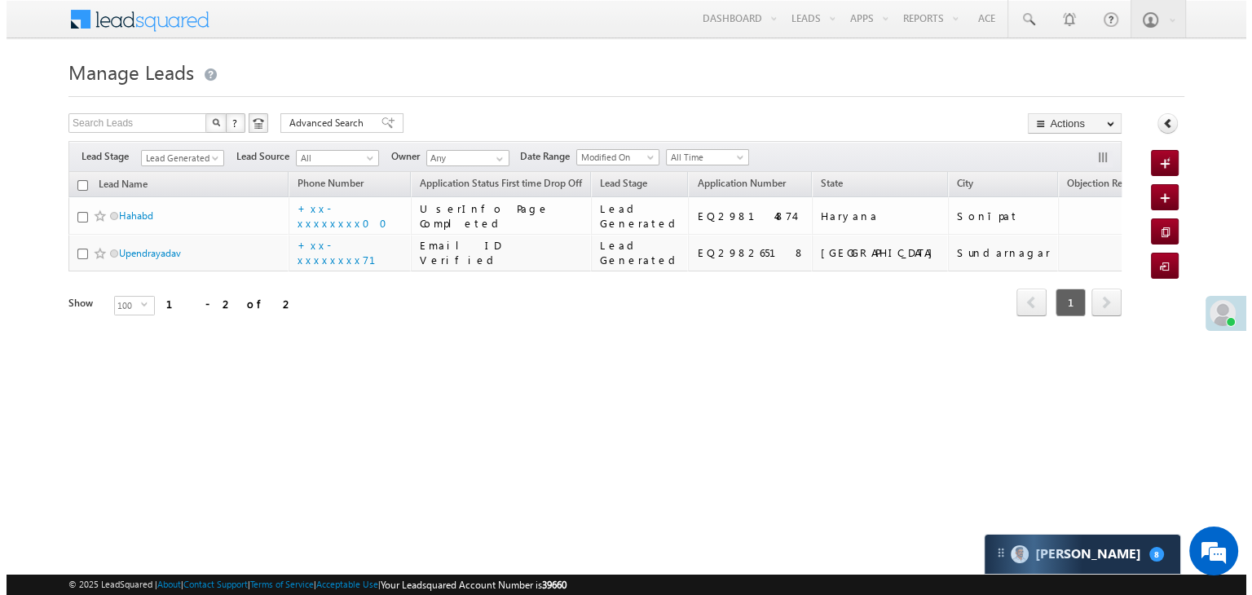
scroll to position [0, 0]
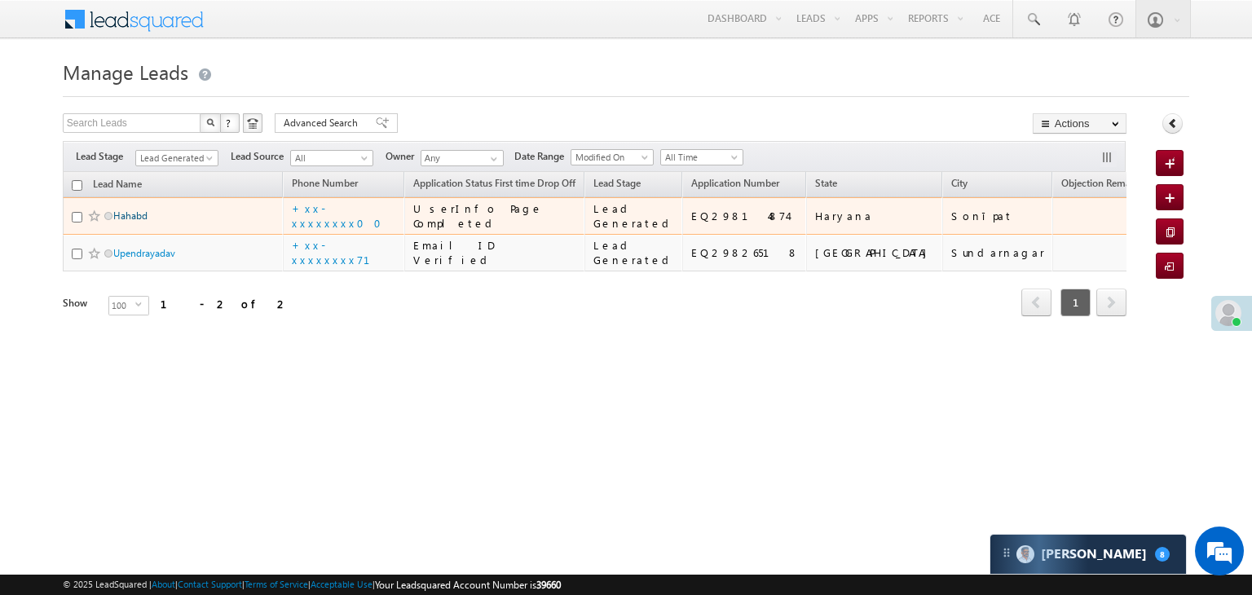
click at [136, 222] on link "Hahabd" at bounding box center [130, 215] width 34 height 12
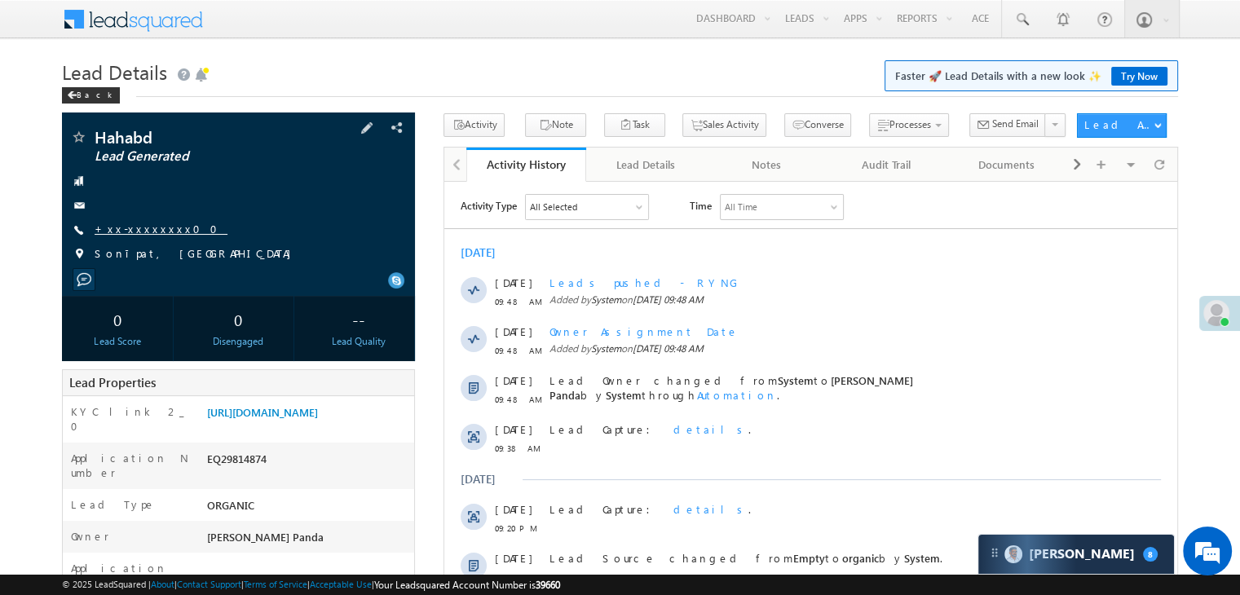
click at [140, 236] on link "+xx-xxxxxxxx00" at bounding box center [161, 229] width 133 height 14
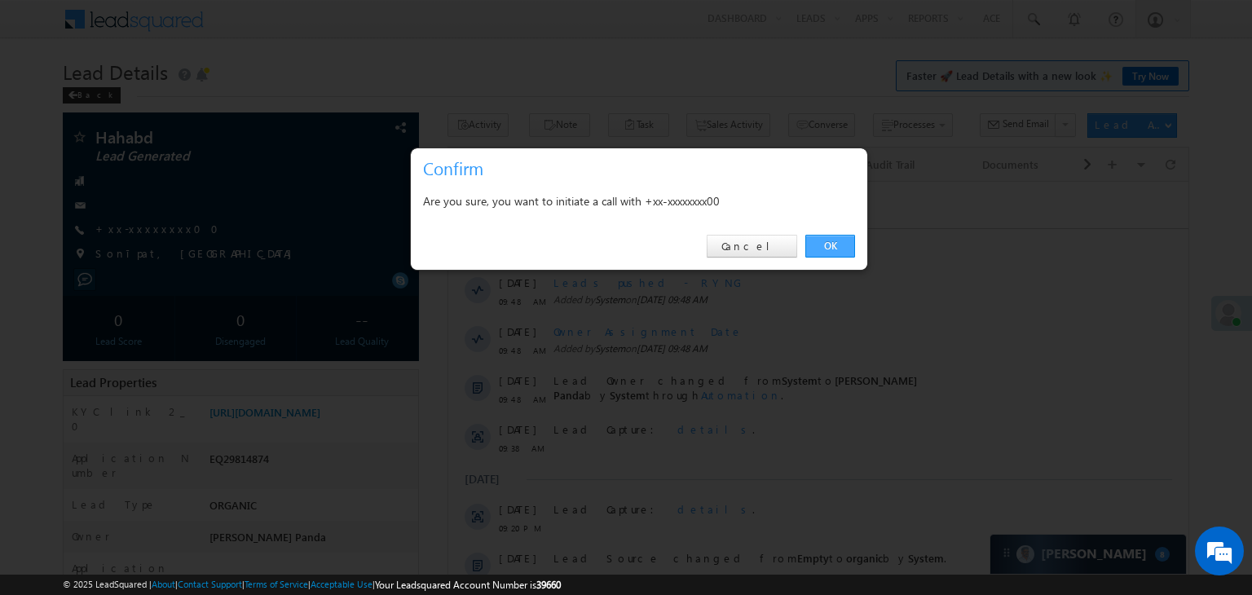
drag, startPoint x: 828, startPoint y: 248, endPoint x: 385, endPoint y: 64, distance: 479.9
click at [828, 248] on link "OK" at bounding box center [830, 246] width 50 height 23
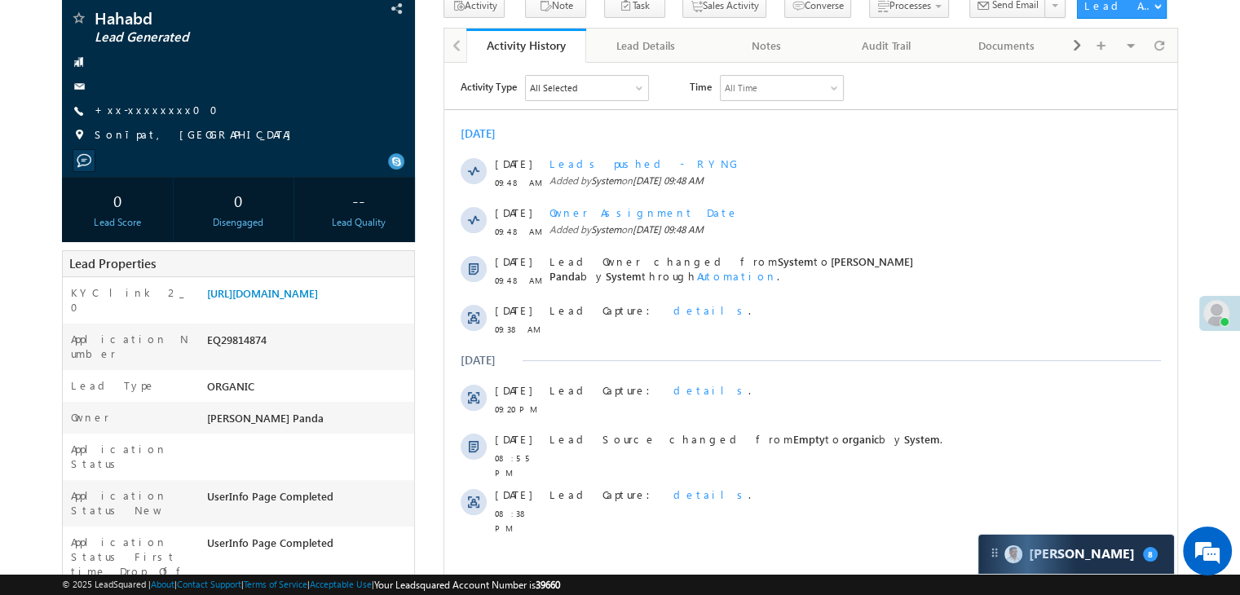
scroll to position [206, 0]
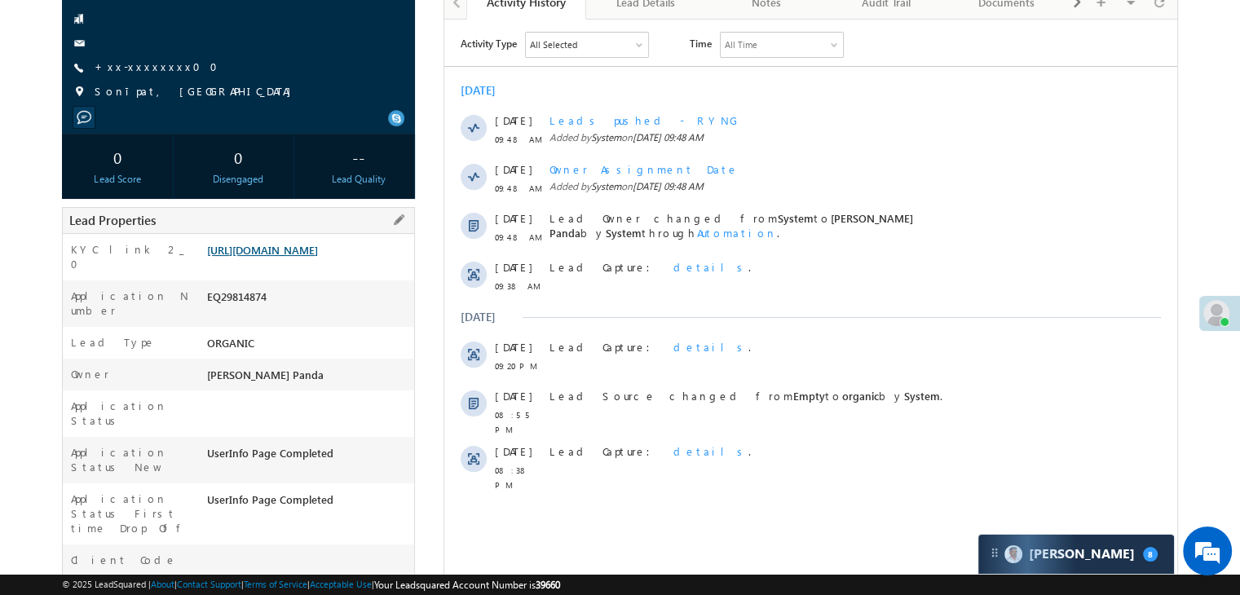
click at [315, 257] on link "[URL][DOMAIN_NAME]" at bounding box center [262, 250] width 111 height 14
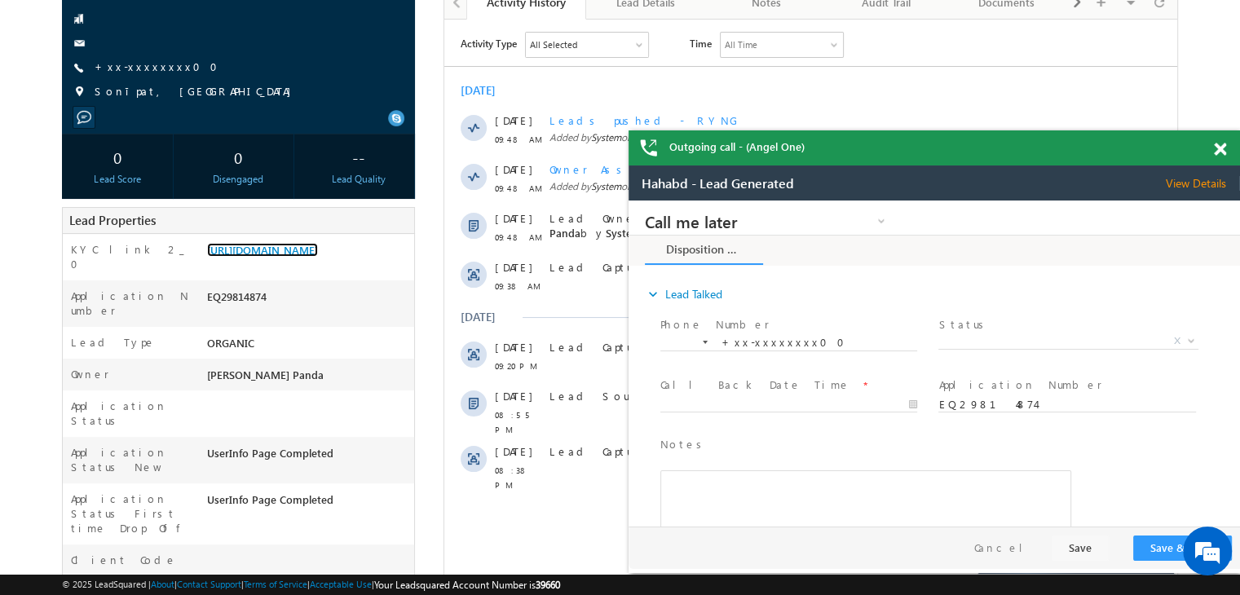
scroll to position [0, 0]
click at [1219, 152] on span at bounding box center [1220, 150] width 12 height 14
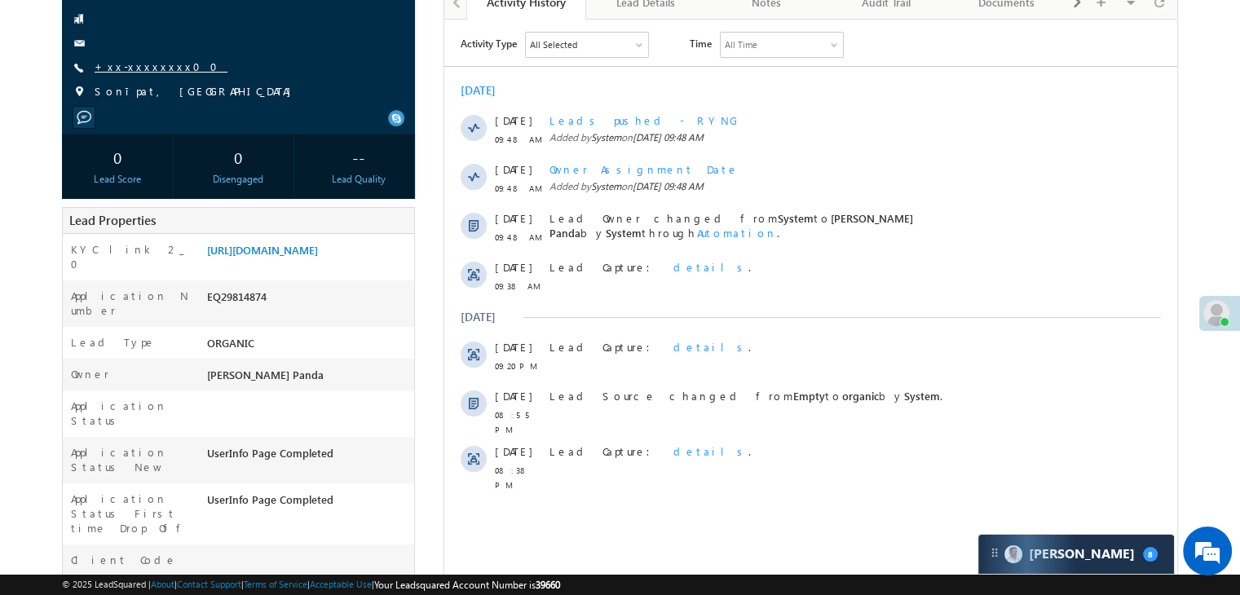
click at [117, 69] on link "+xx-xxxxxxxx00" at bounding box center [161, 67] width 133 height 14
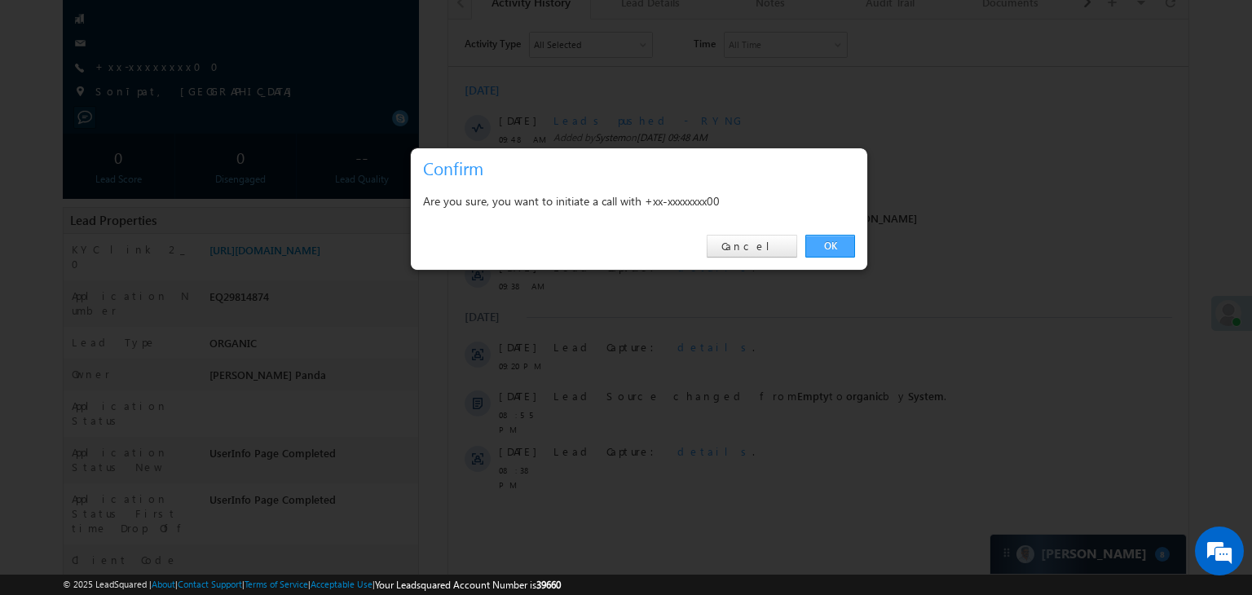
click at [823, 249] on link "OK" at bounding box center [830, 246] width 50 height 23
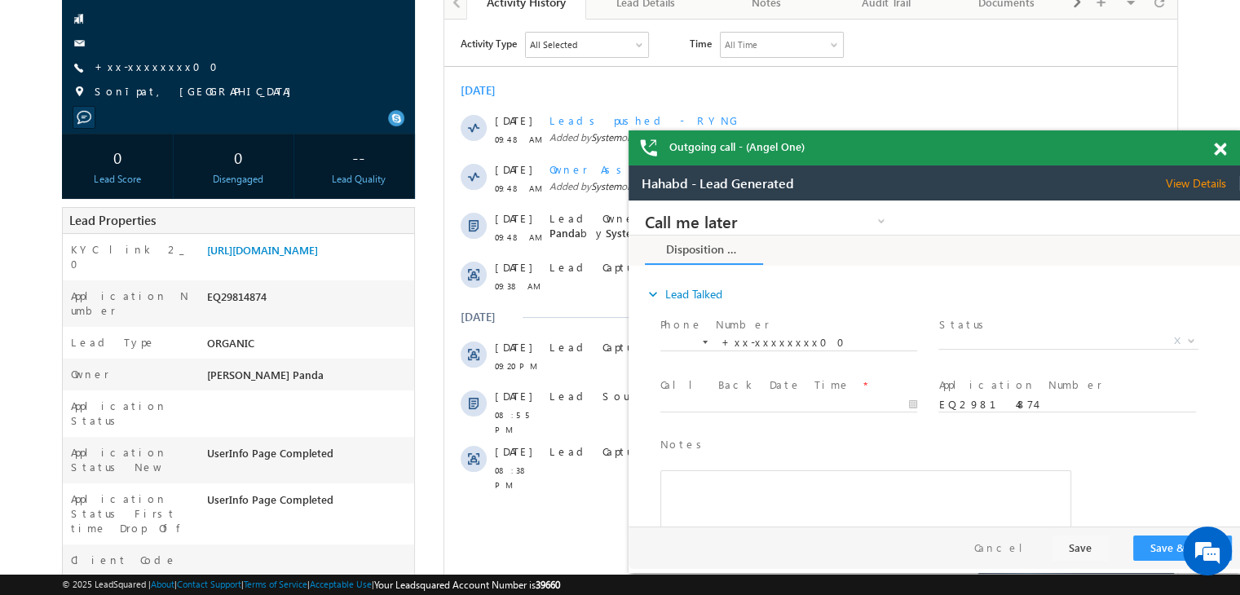
click at [1217, 151] on span at bounding box center [1220, 150] width 12 height 14
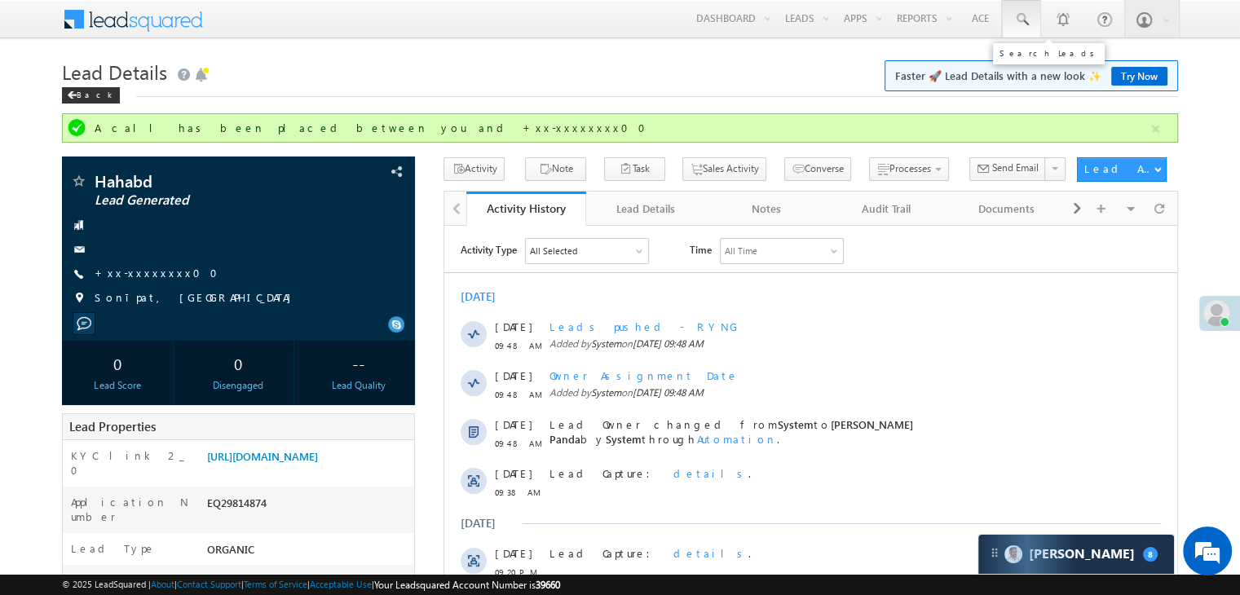
click at [1025, 20] on span at bounding box center [1021, 19] width 16 height 16
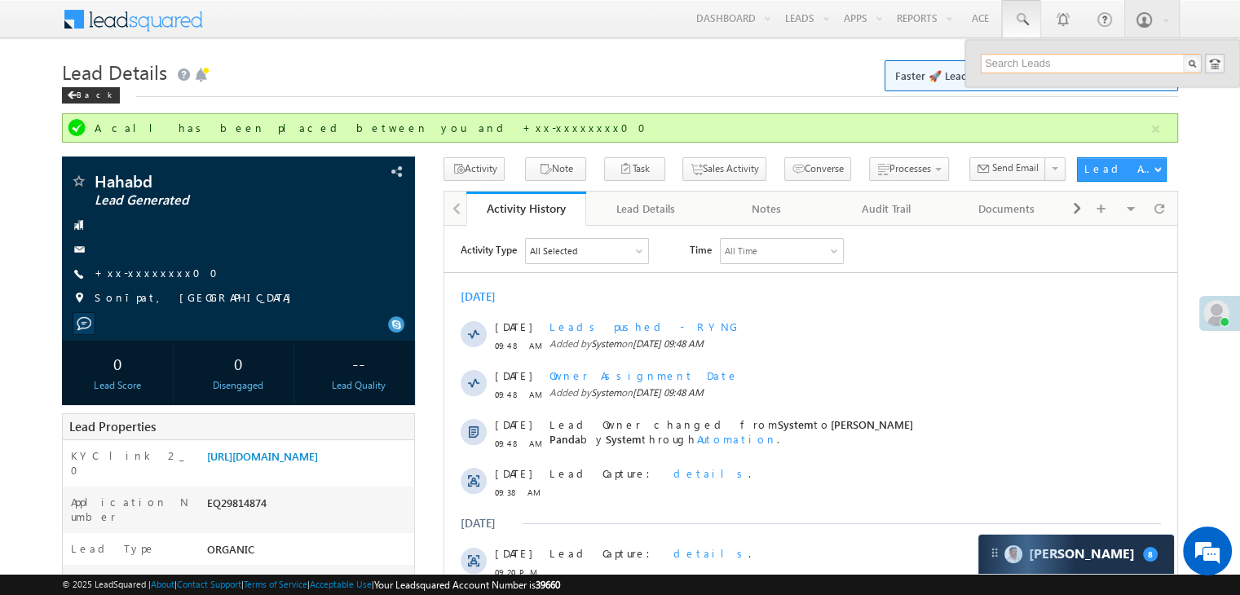
paste input "9327421730"
type input "9327421730"
click at [1011, 86] on div "Vipaal Vasava" at bounding box center [1098, 87] width 218 height 18
